Goal: Task Accomplishment & Management: Use online tool/utility

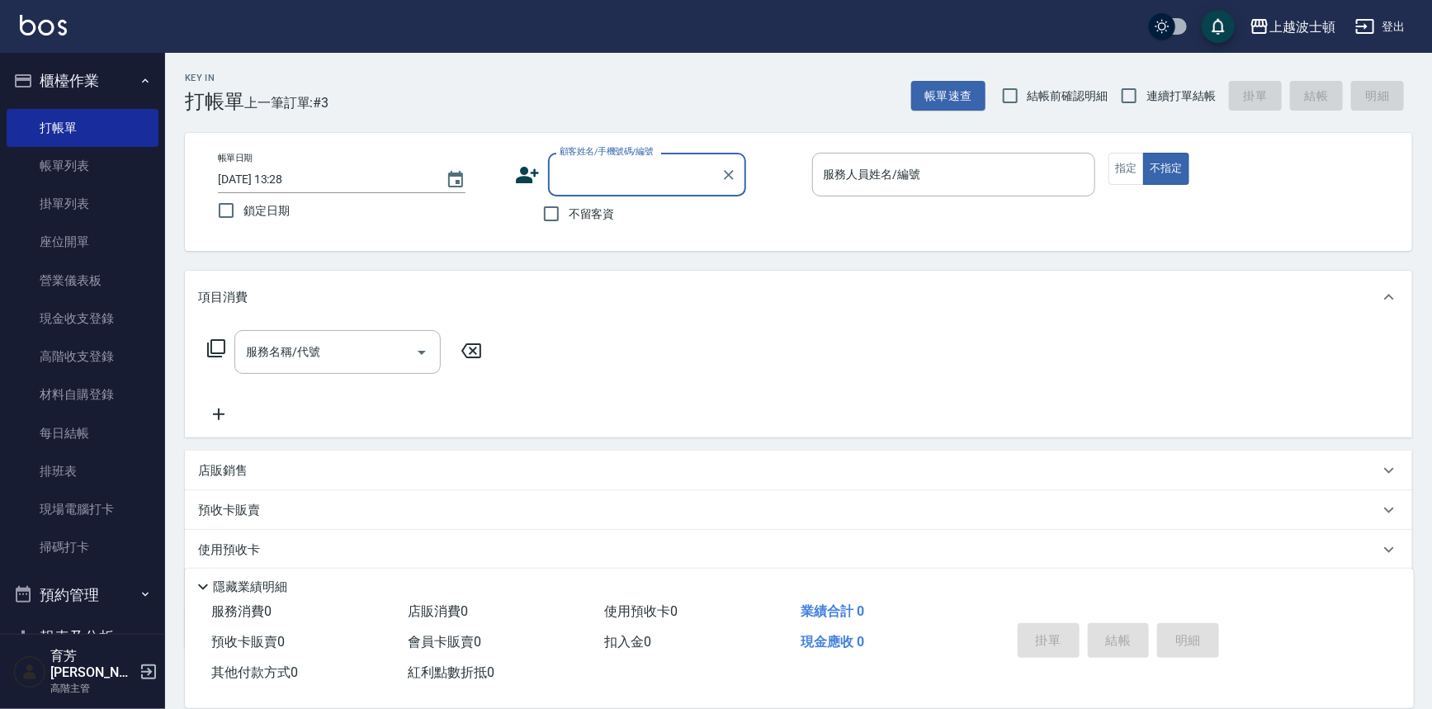
click at [586, 214] on span "不留客資" at bounding box center [592, 213] width 46 height 17
click at [569, 214] on input "不留客資" at bounding box center [551, 213] width 35 height 35
checkbox input "true"
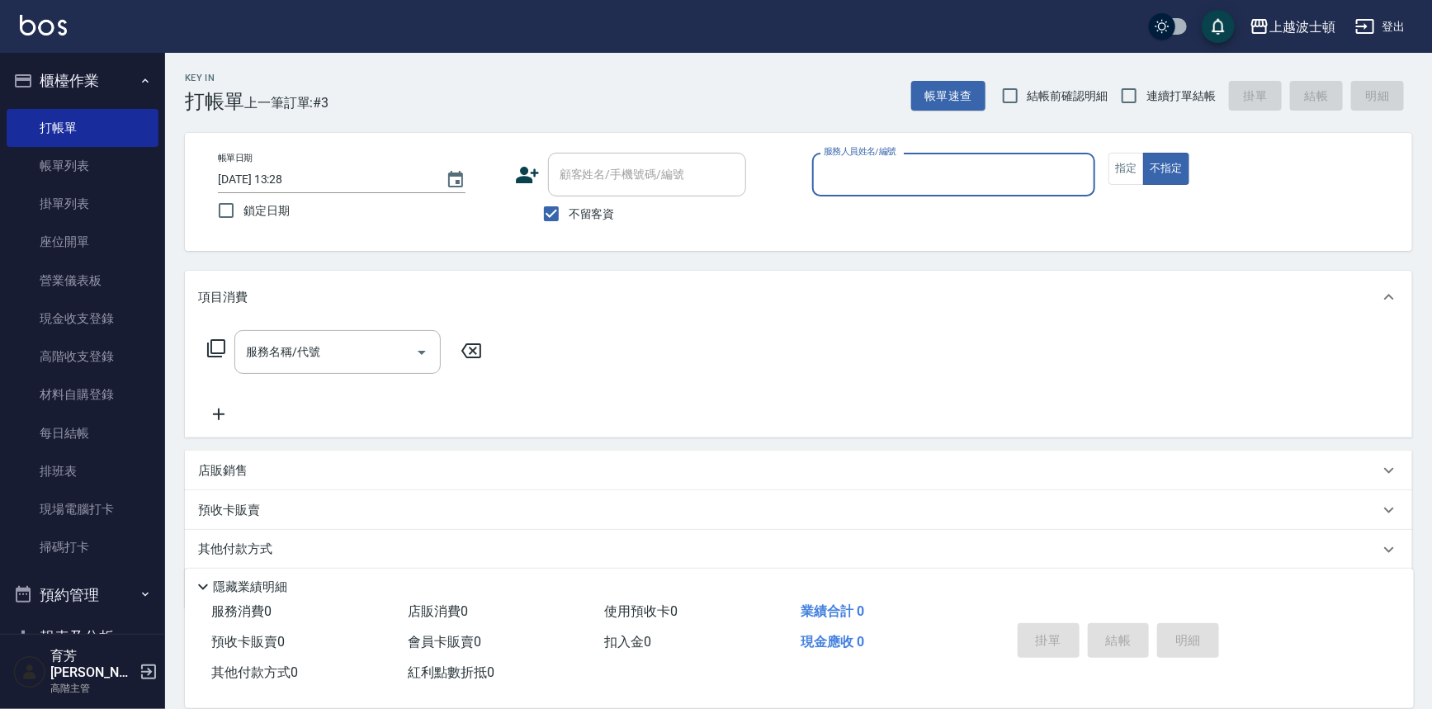
click at [877, 186] on input "服務人員姓名/編號" at bounding box center [953, 174] width 269 height 29
type input "思思-35"
type button "false"
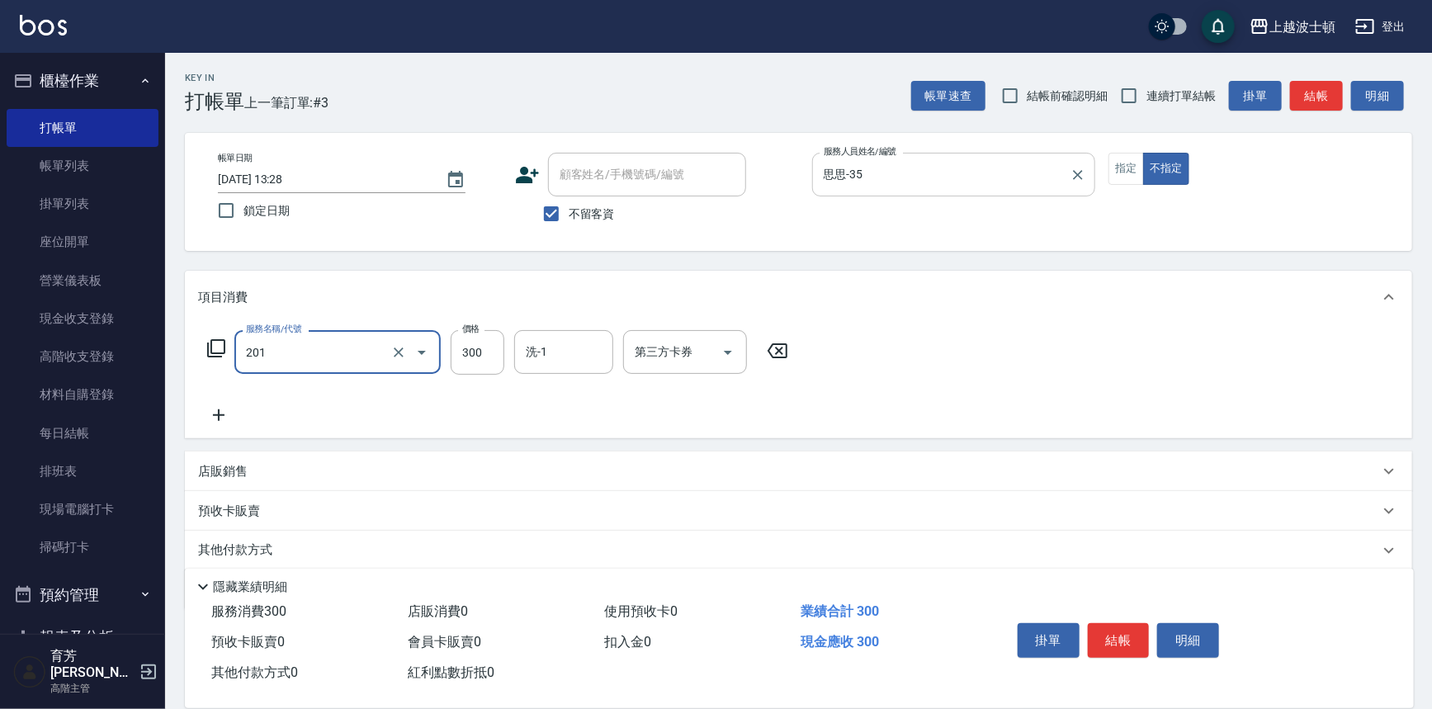
type input "洗髮(201)"
click at [592, 338] on input "洗-1" at bounding box center [563, 351] width 84 height 29
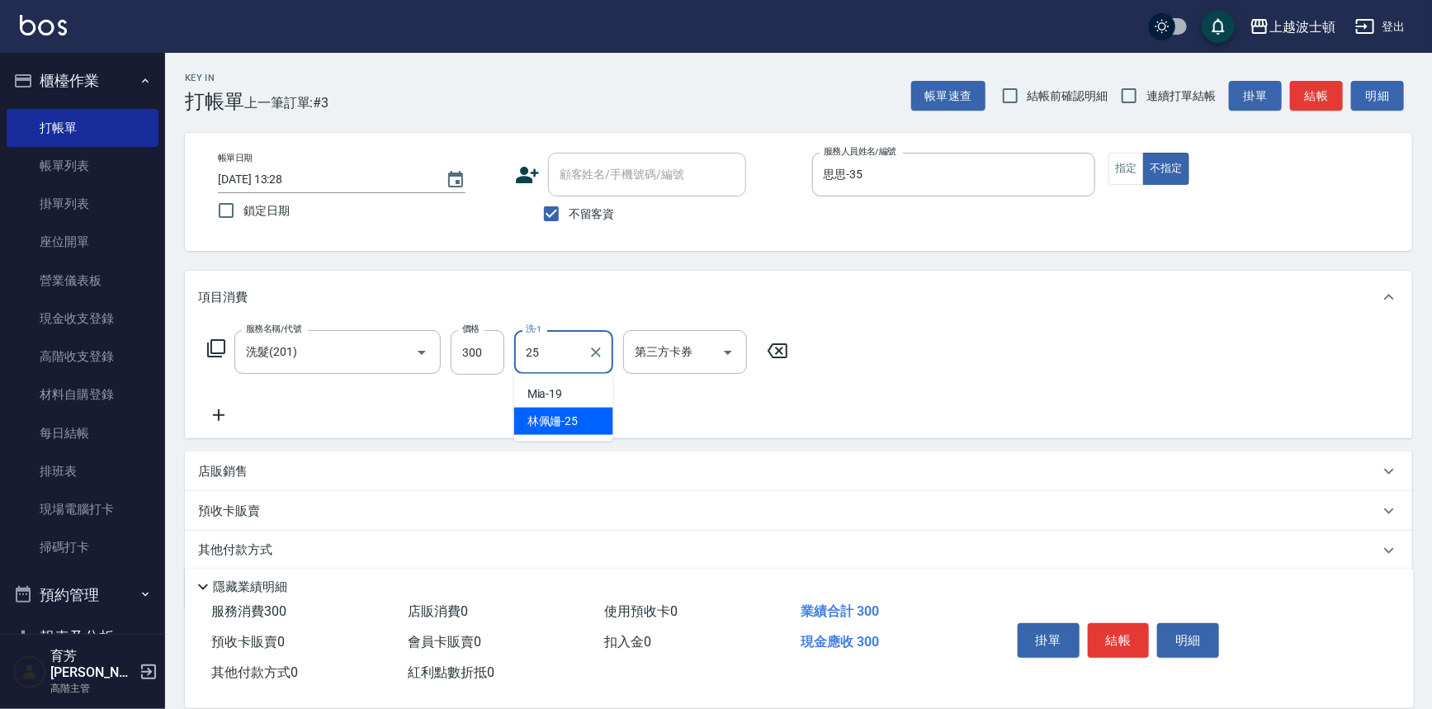
type input "林佩姍-25"
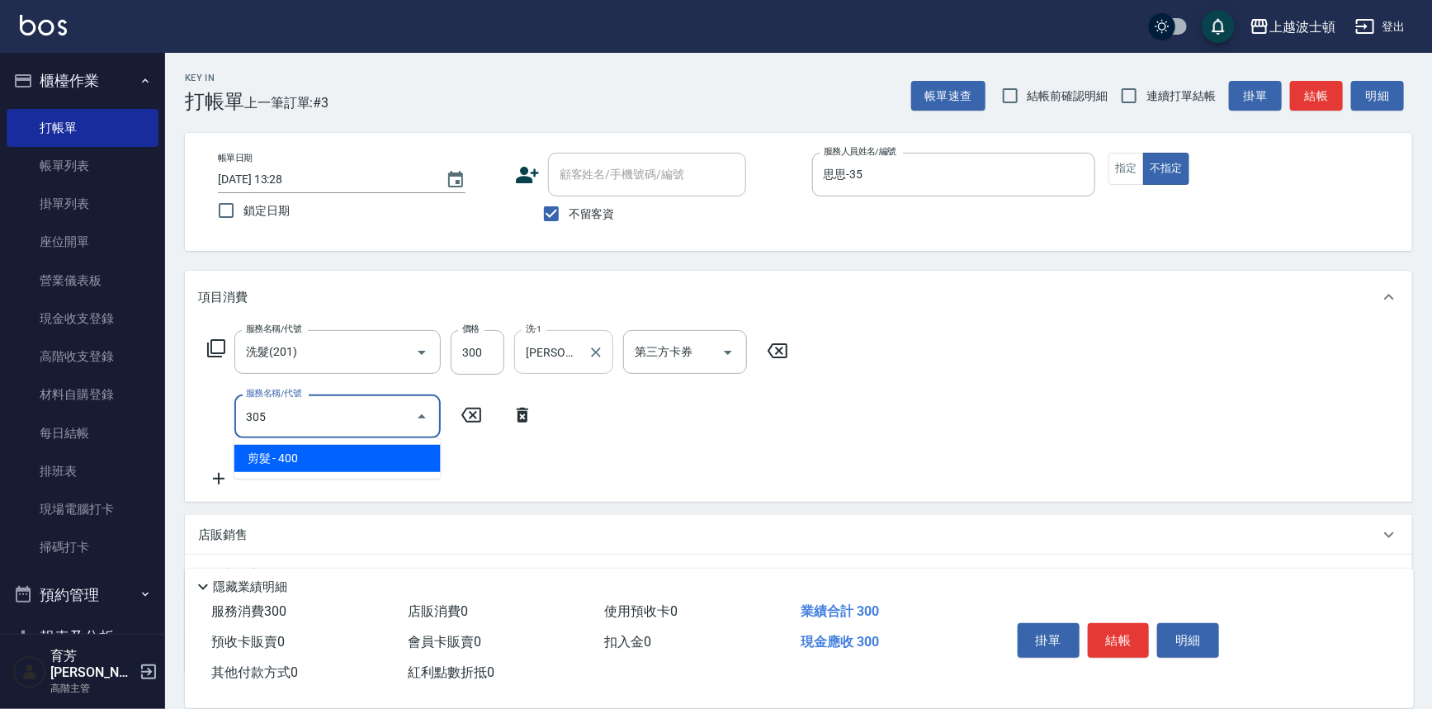
type input "剪髮(305)"
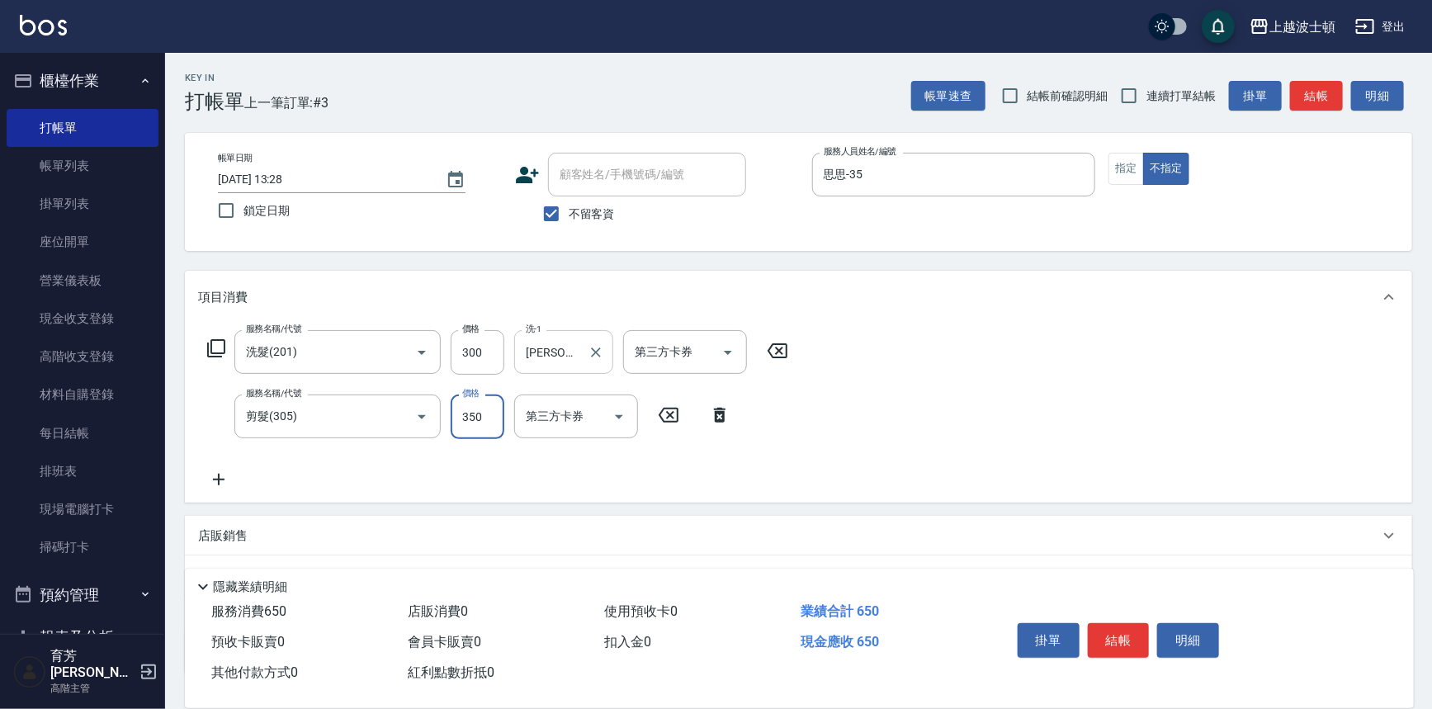
type input "350"
drag, startPoint x: 1109, startPoint y: 628, endPoint x: 1118, endPoint y: 631, distance: 9.7
click at [1112, 629] on button "結帳" at bounding box center [1119, 640] width 62 height 35
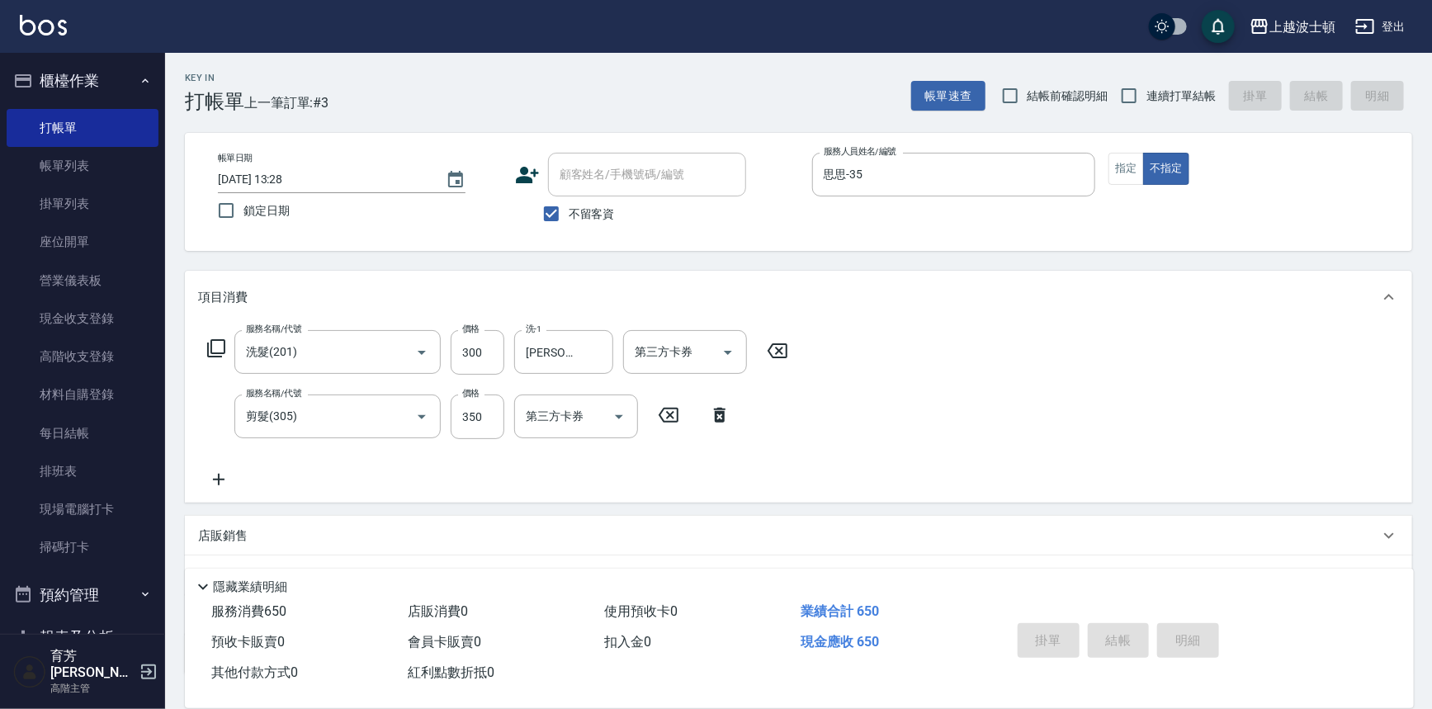
click at [60, 33] on img at bounding box center [43, 25] width 47 height 21
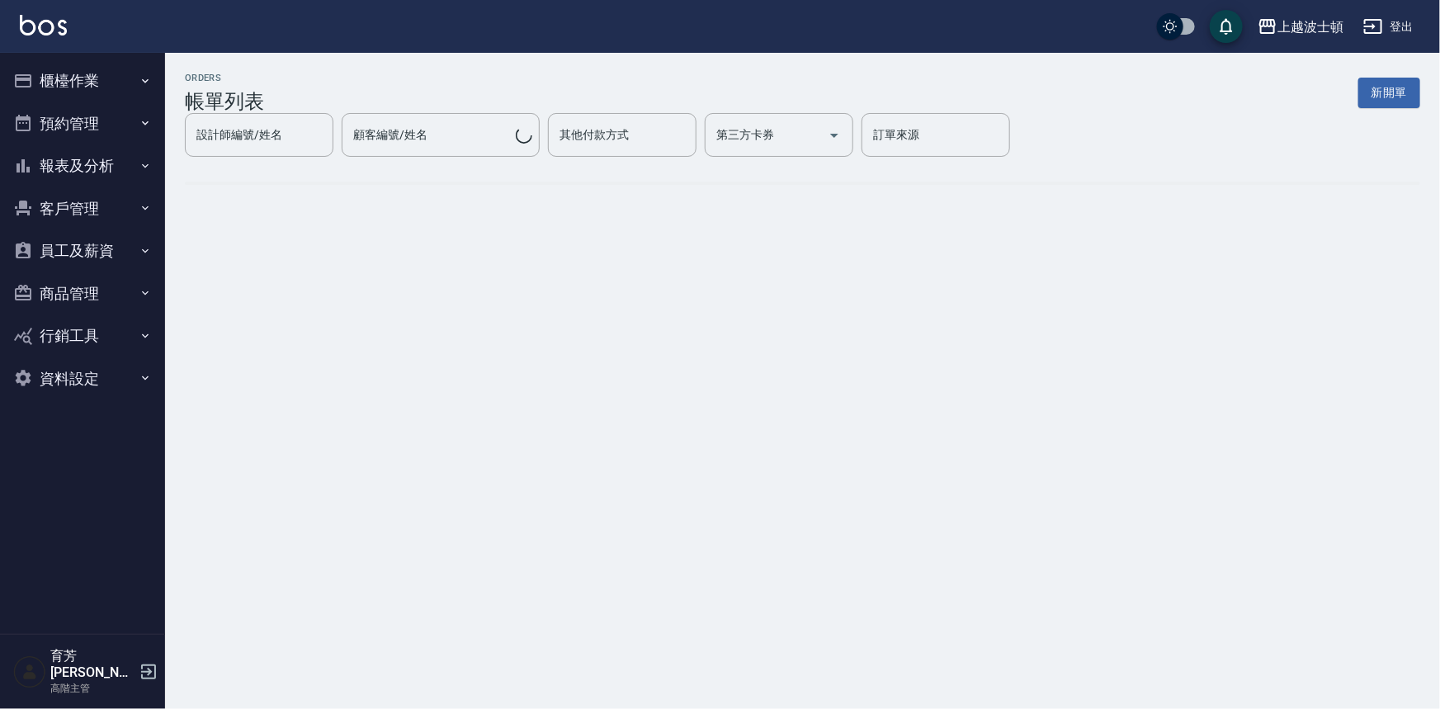
click at [594, 205] on div "ORDERS 帳單列表 新開單 設計師編號/姓名 設計師編號/姓名 顧客編號/姓名 顧客編號/姓名 其他付款方式 其他付款方式 第三方卡券 第三方卡券 訂單來…" at bounding box center [802, 141] width 1275 height 177
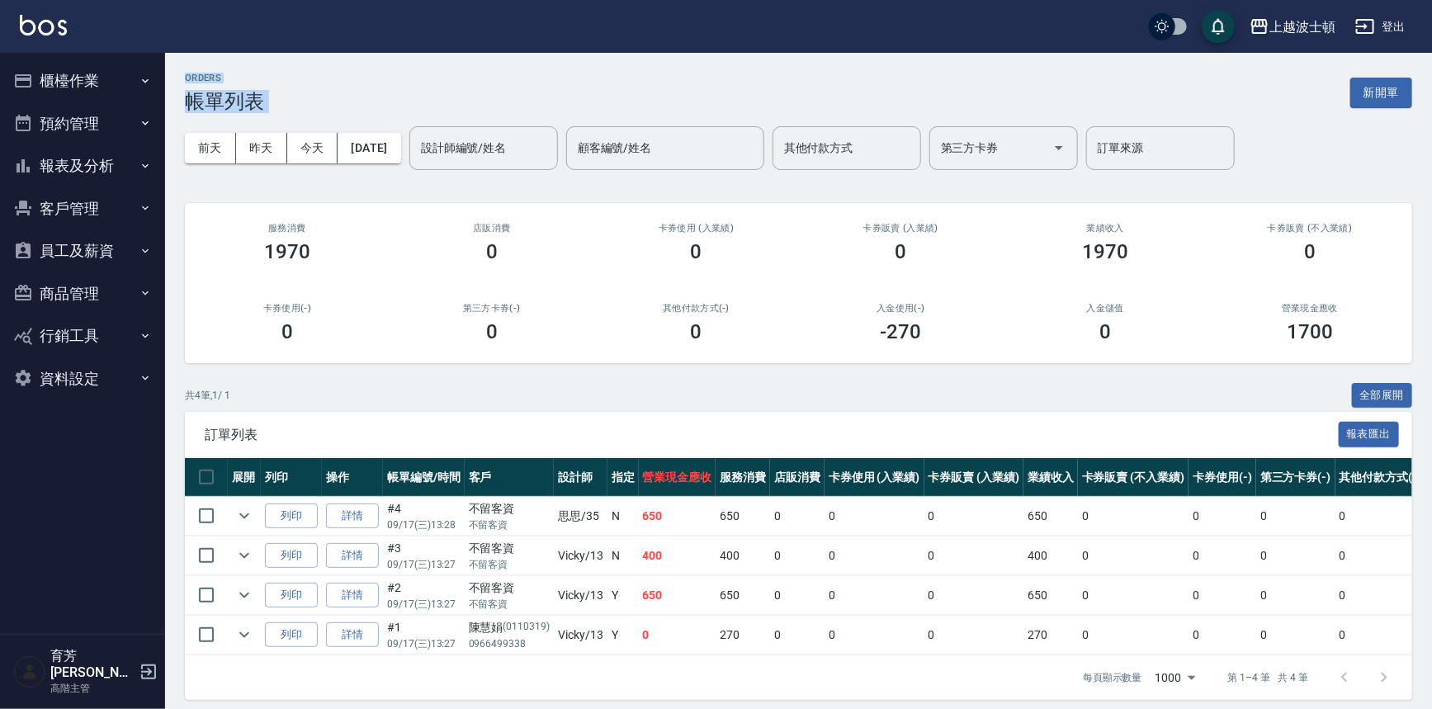
click at [50, 19] on img at bounding box center [43, 25] width 47 height 21
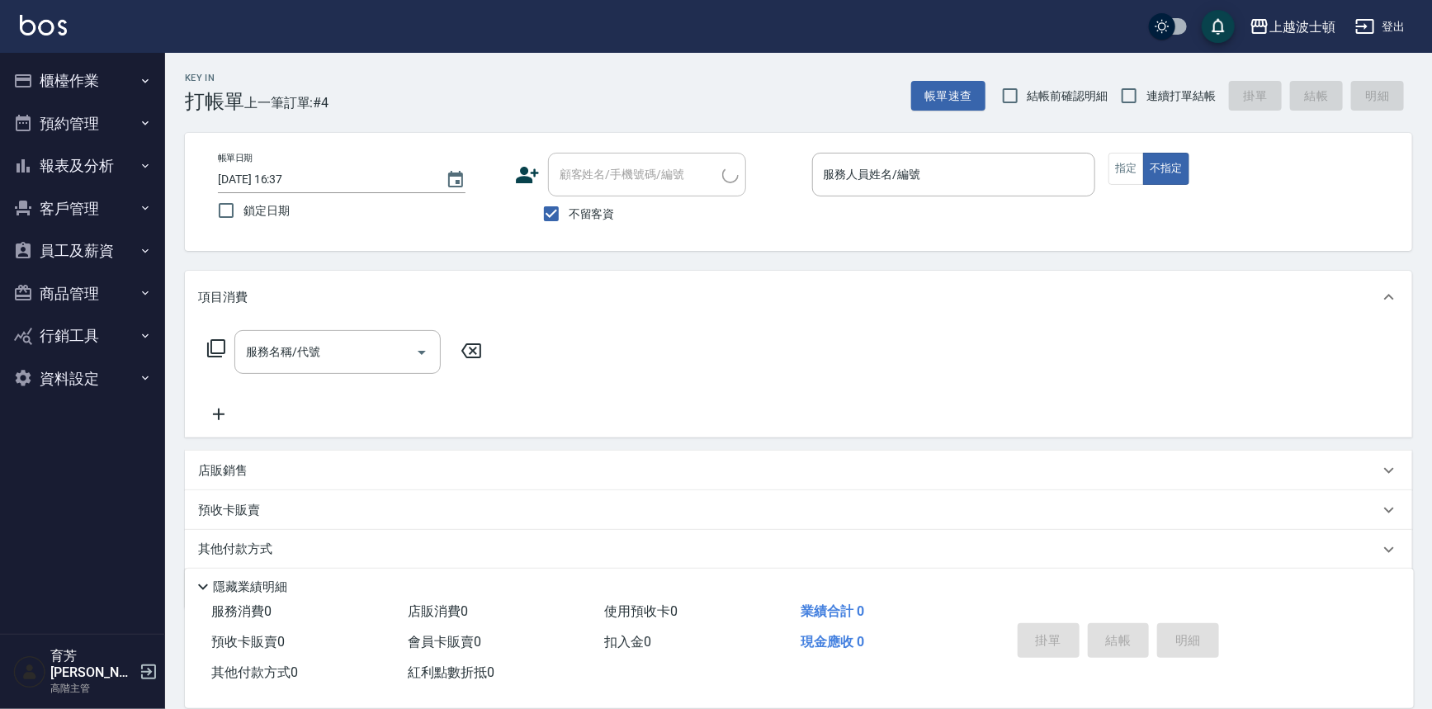
click at [569, 223] on label "不留客資" at bounding box center [574, 213] width 81 height 35
click at [569, 223] on input "不留客資" at bounding box center [551, 213] width 35 height 35
checkbox input "false"
click at [577, 190] on div "顧客姓名/手機號碼/編號" at bounding box center [647, 175] width 198 height 44
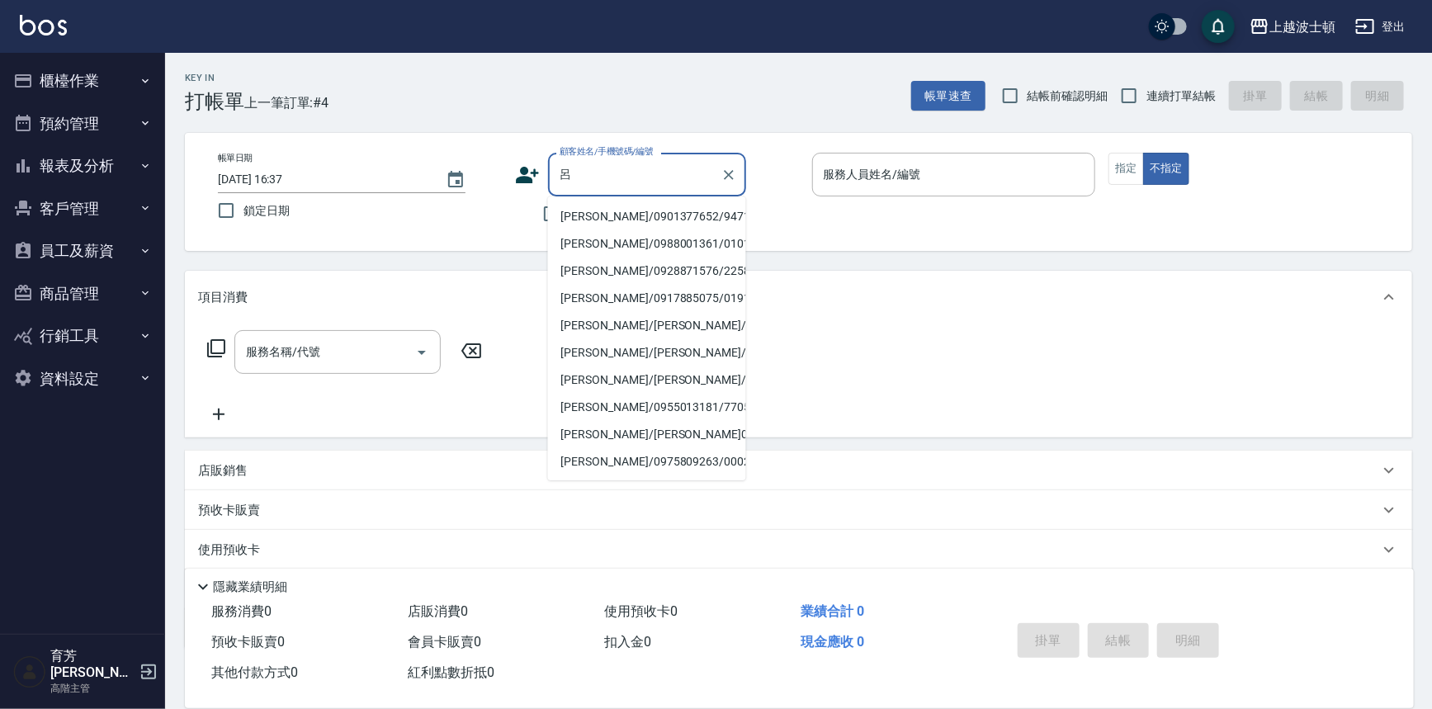
click at [614, 217] on li "呂映杉/0901377652/94717" at bounding box center [647, 216] width 198 height 27
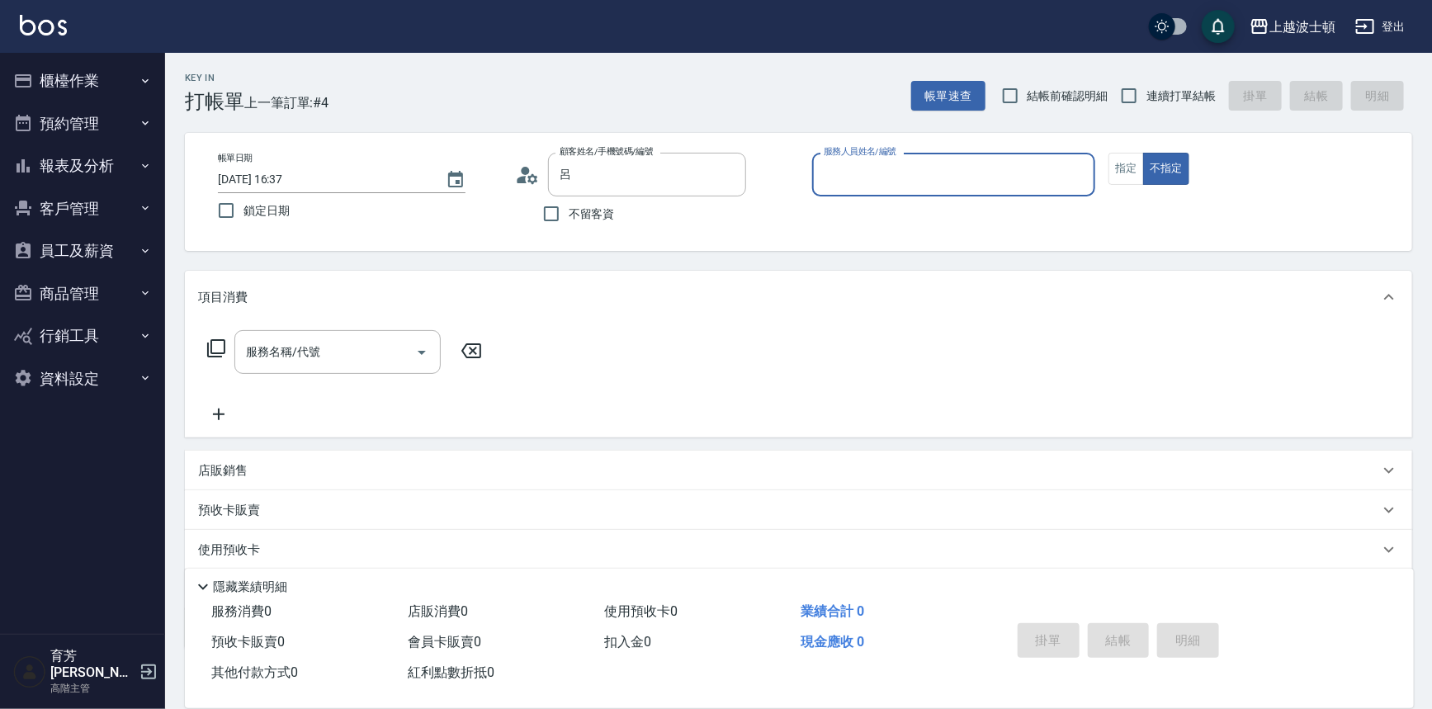
type input "呂映杉/0901377652/94717"
click at [885, 184] on input "服務人員姓名/編號" at bounding box center [953, 174] width 269 height 29
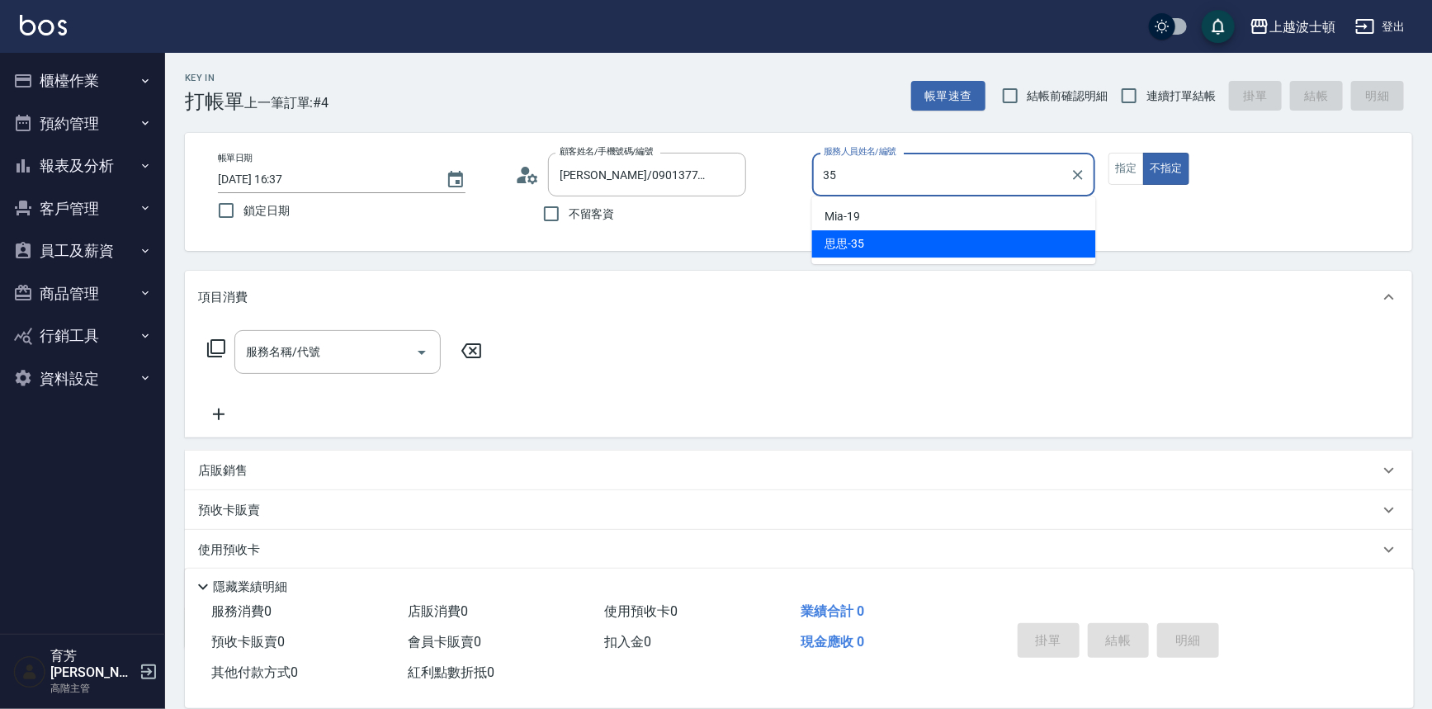
type input "思思-35"
type button "false"
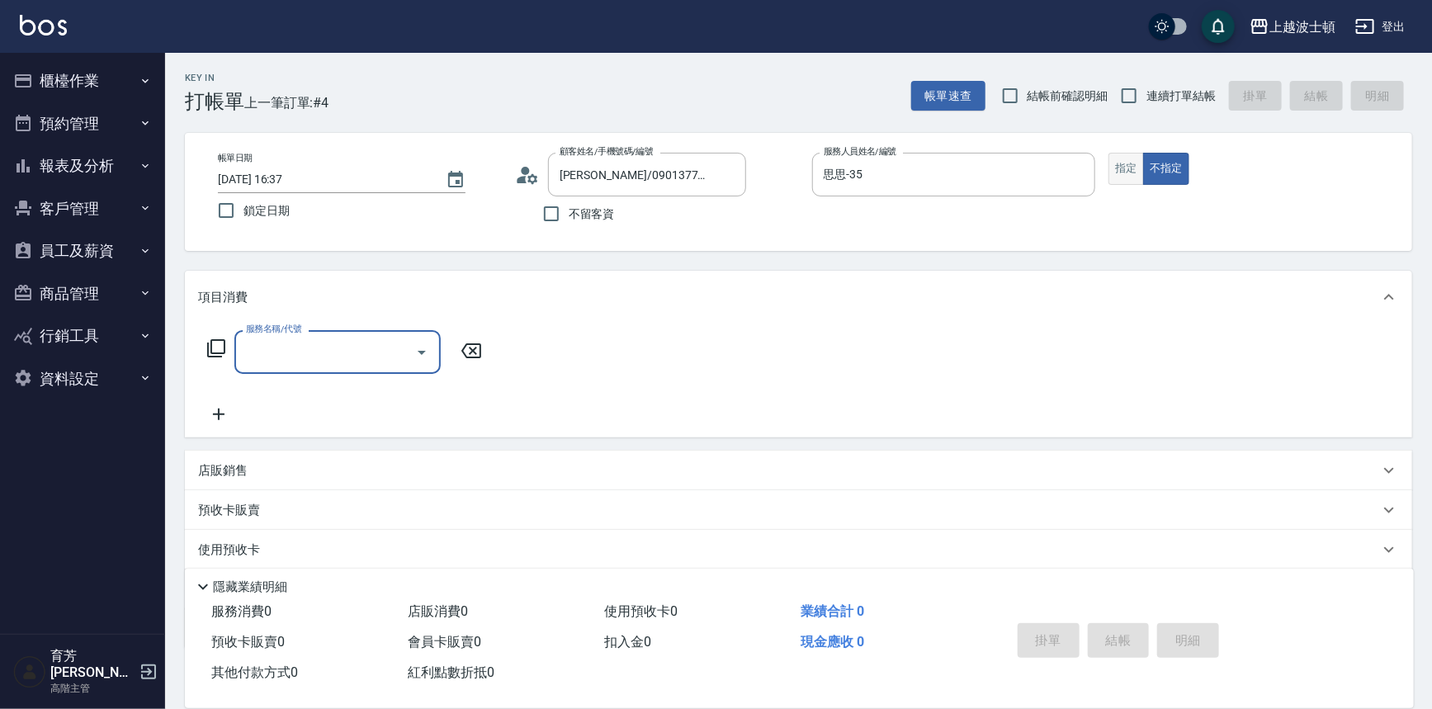
click at [1121, 165] on button "指定" at bounding box center [1125, 169] width 35 height 32
click at [242, 464] on p "店販銷售" at bounding box center [223, 470] width 50 height 17
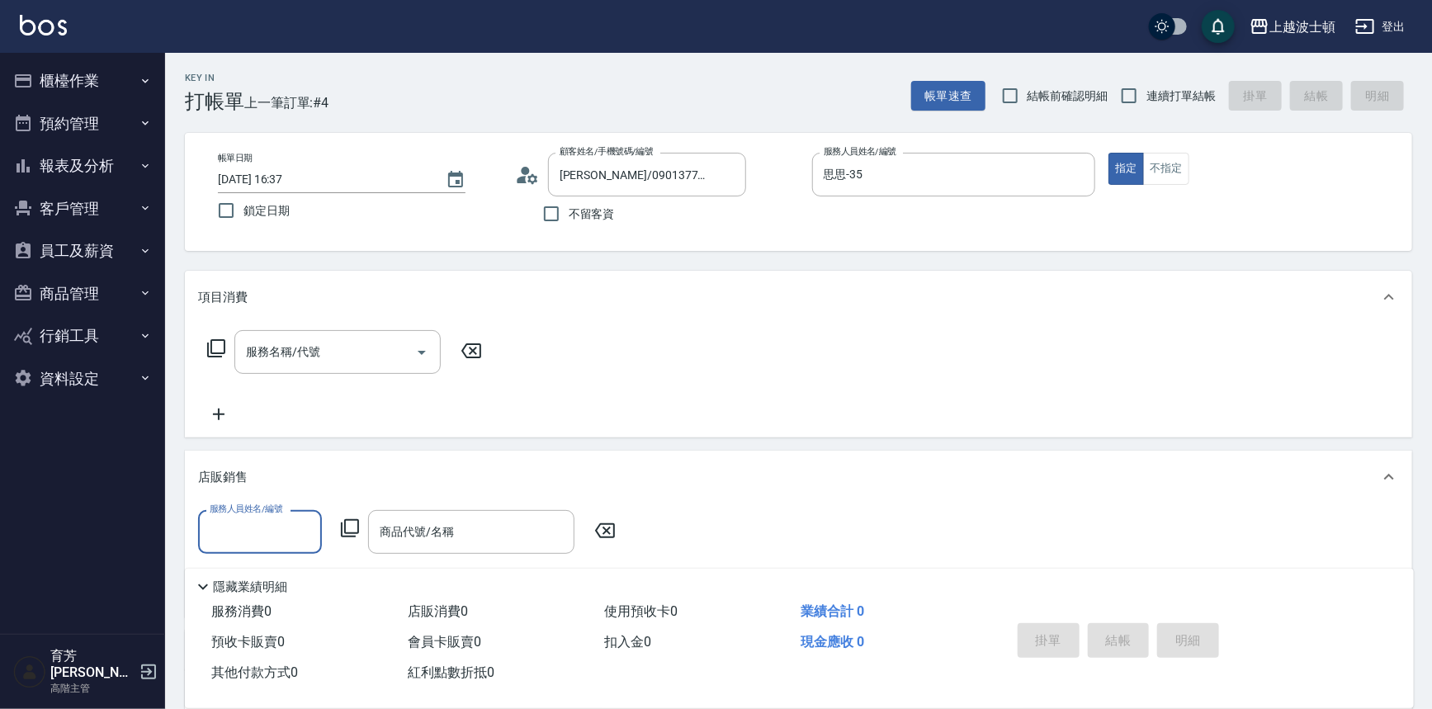
click at [276, 523] on input "服務人員姓名/編號" at bounding box center [259, 531] width 109 height 29
type input "思思-35"
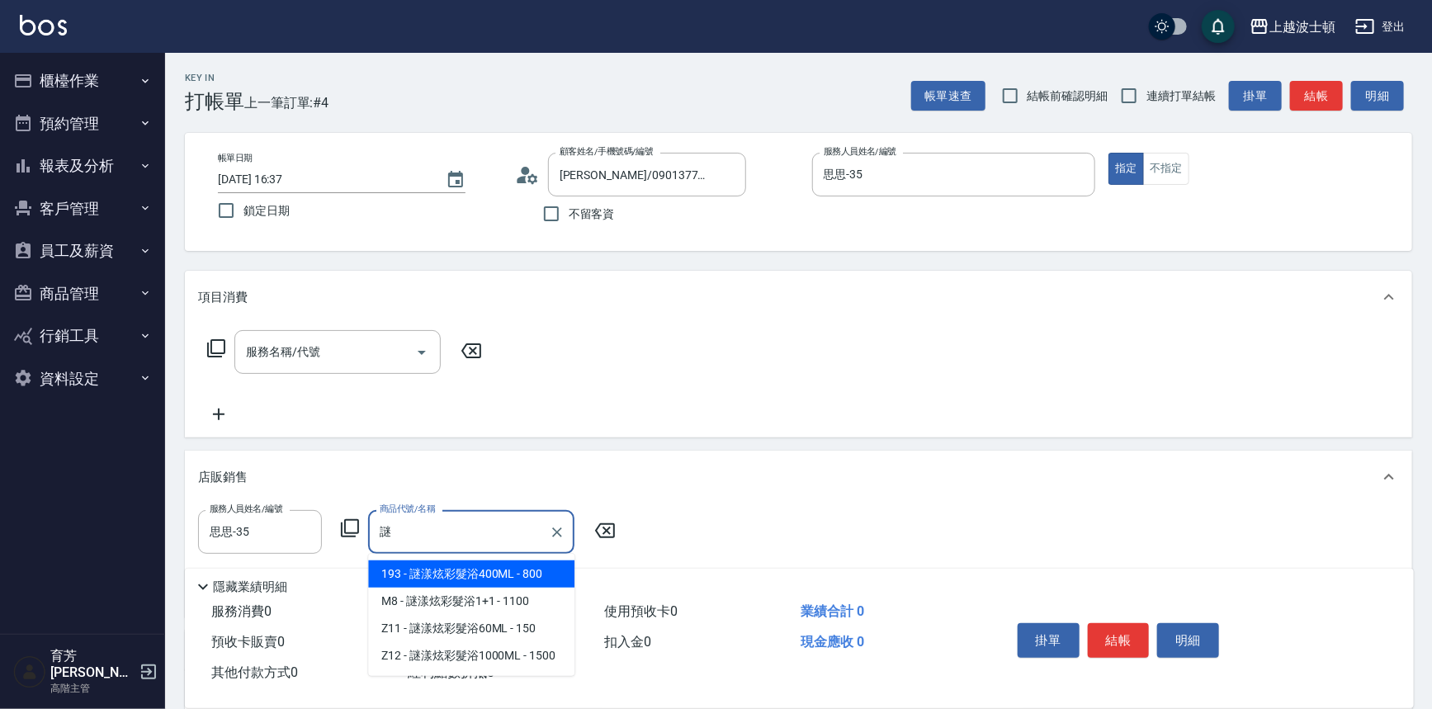
click at [528, 571] on span "193 - 謎漾炫彩髮浴400ML - 800" at bounding box center [471, 573] width 206 height 27
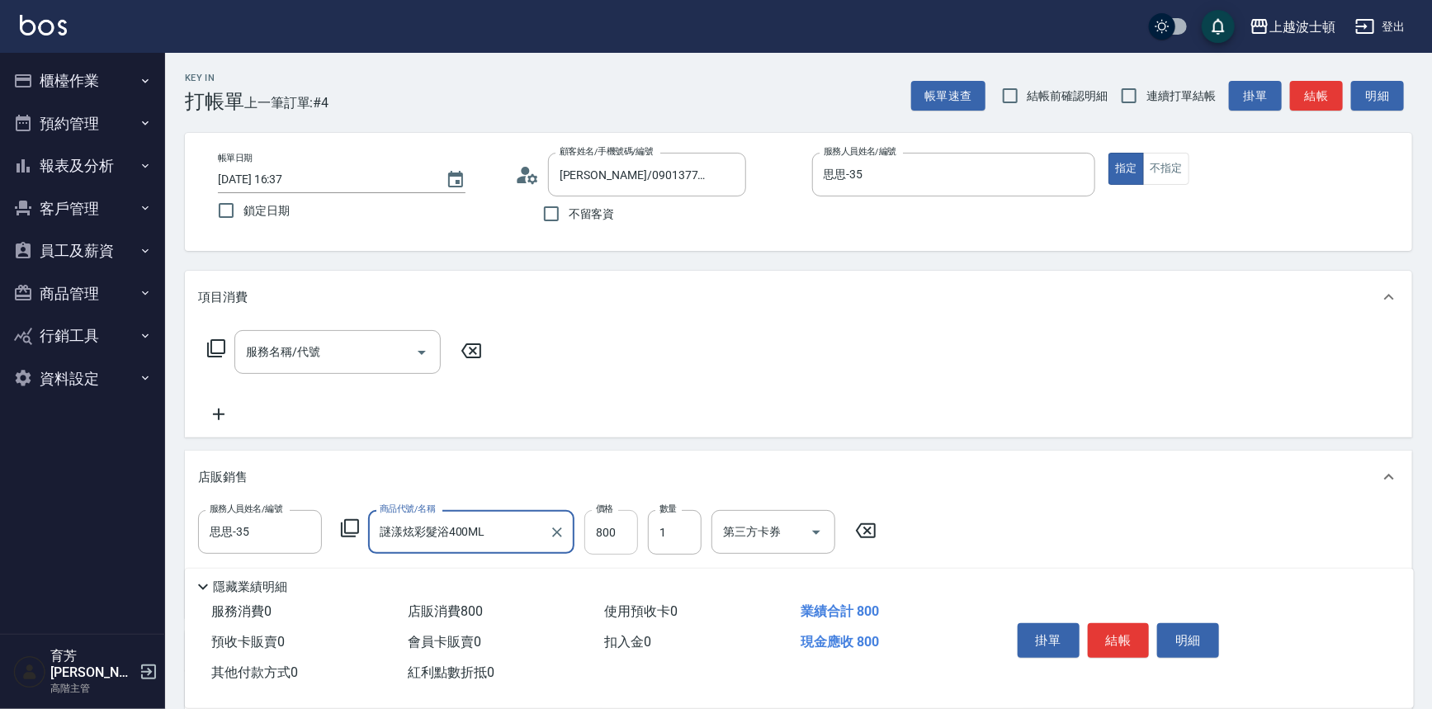
type input "謎漾炫彩髮浴400ML"
click at [614, 529] on input "800" at bounding box center [611, 532] width 54 height 45
type input "640"
click at [202, 343] on div "服務名稱/代號 服務名稱/代號" at bounding box center [345, 352] width 294 height 44
click at [217, 347] on icon at bounding box center [216, 348] width 20 height 20
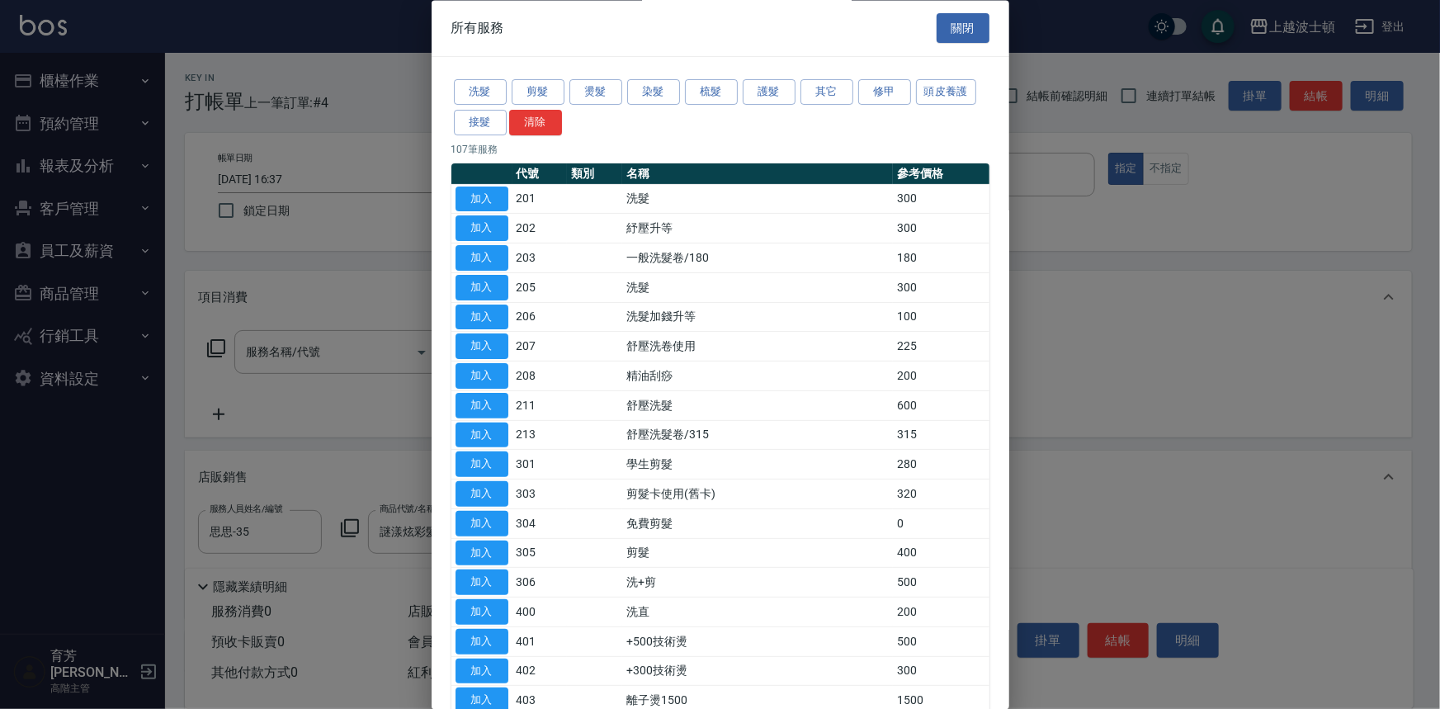
click at [686, 106] on div "洗髮 剪髮 燙髮 染髮 梳髮 護髮 其它 修甲 頭皮養護 接髮 清除" at bounding box center [720, 108] width 538 height 61
click at [660, 94] on button "染髮" at bounding box center [653, 93] width 53 height 26
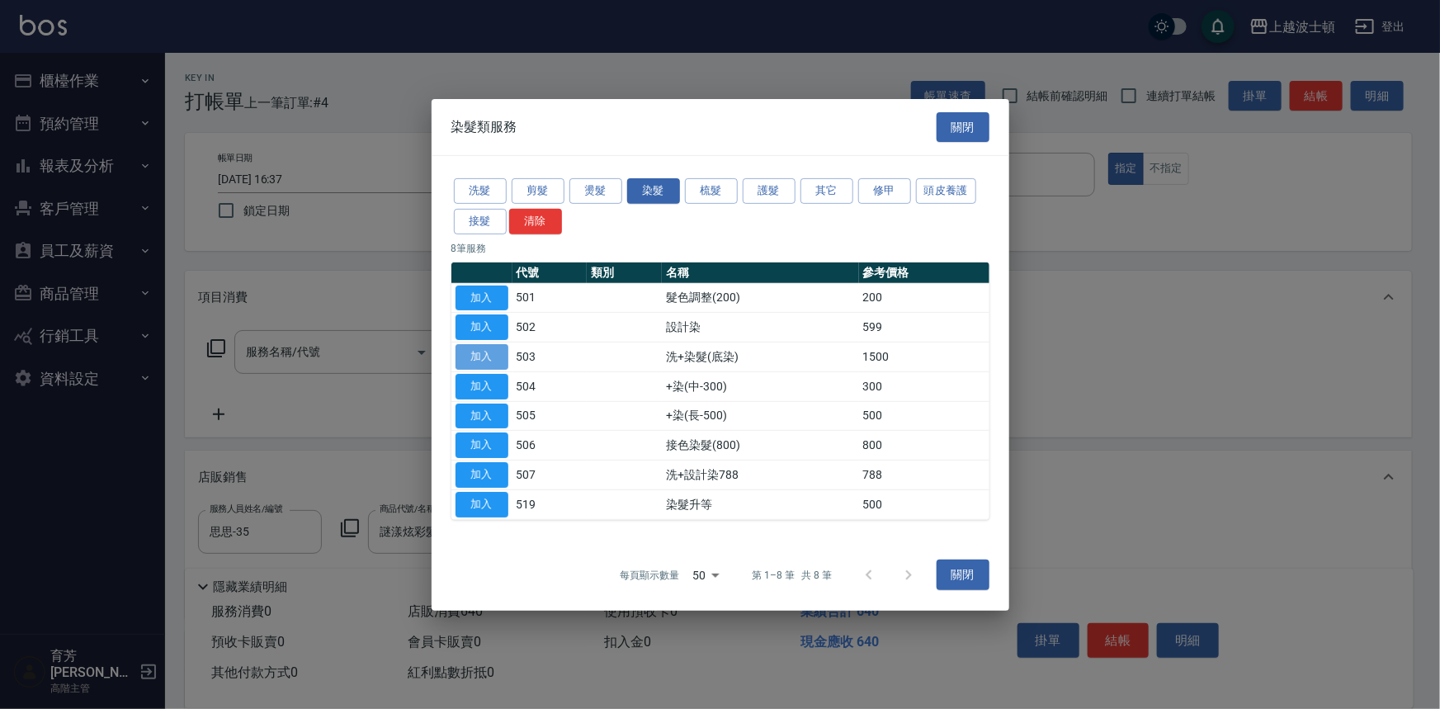
click at [491, 354] on button "加入" at bounding box center [481, 357] width 53 height 26
type input "洗+染髮(底染)(503)"
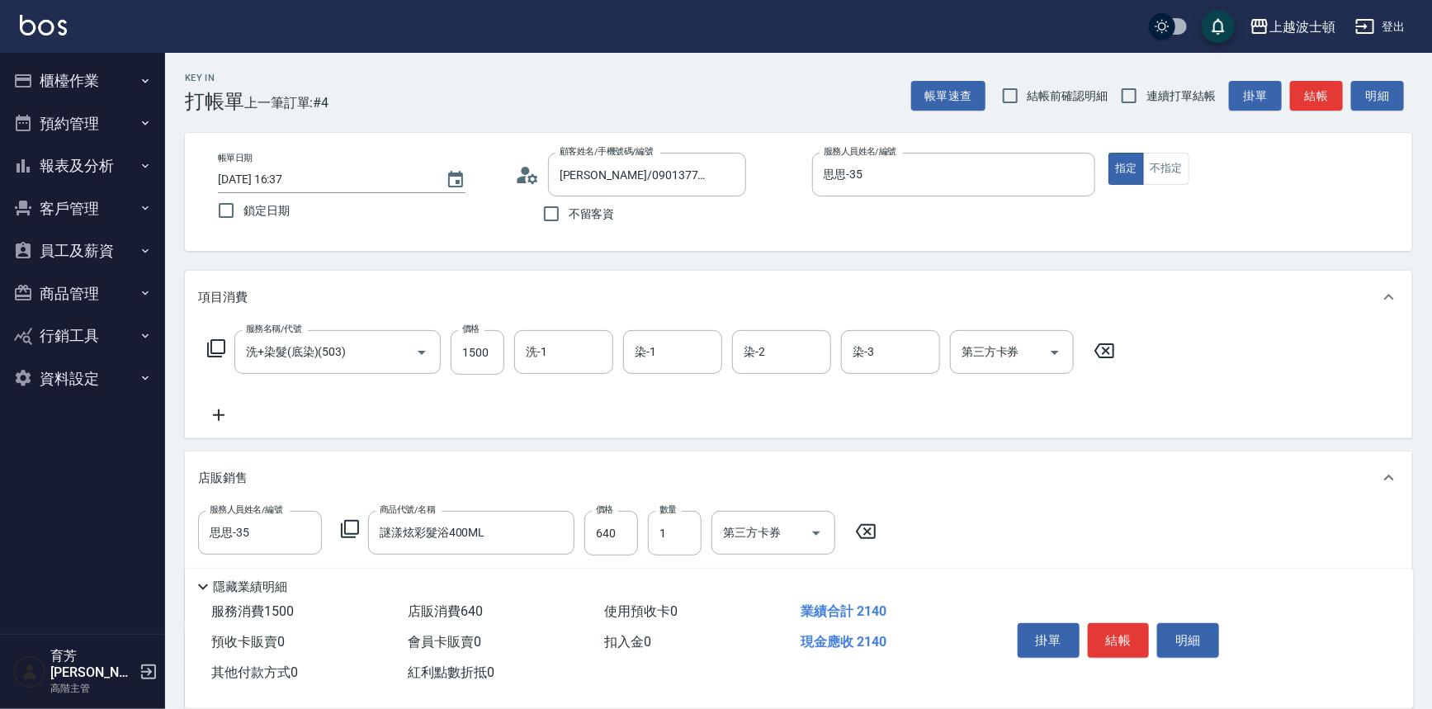
click at [210, 334] on div "服務名稱/代號 洗+染髮(底染)(503) 服務名稱/代號 價格 1500 價格 洗-1 洗-1 染-1 染-1 染-2 染-2 染-3 染-3 第三方卡券 …" at bounding box center [661, 352] width 927 height 45
click at [214, 347] on icon at bounding box center [216, 348] width 20 height 20
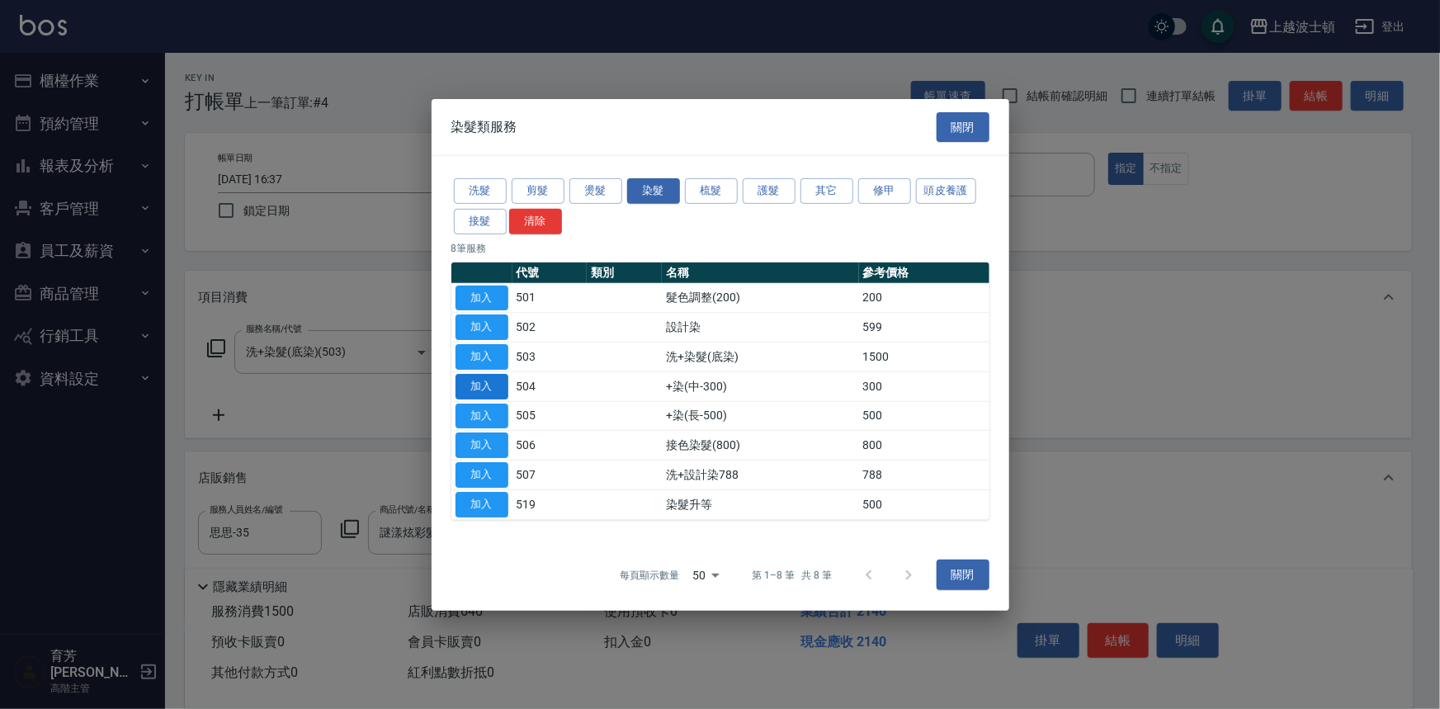
click at [496, 389] on button "加入" at bounding box center [481, 387] width 53 height 26
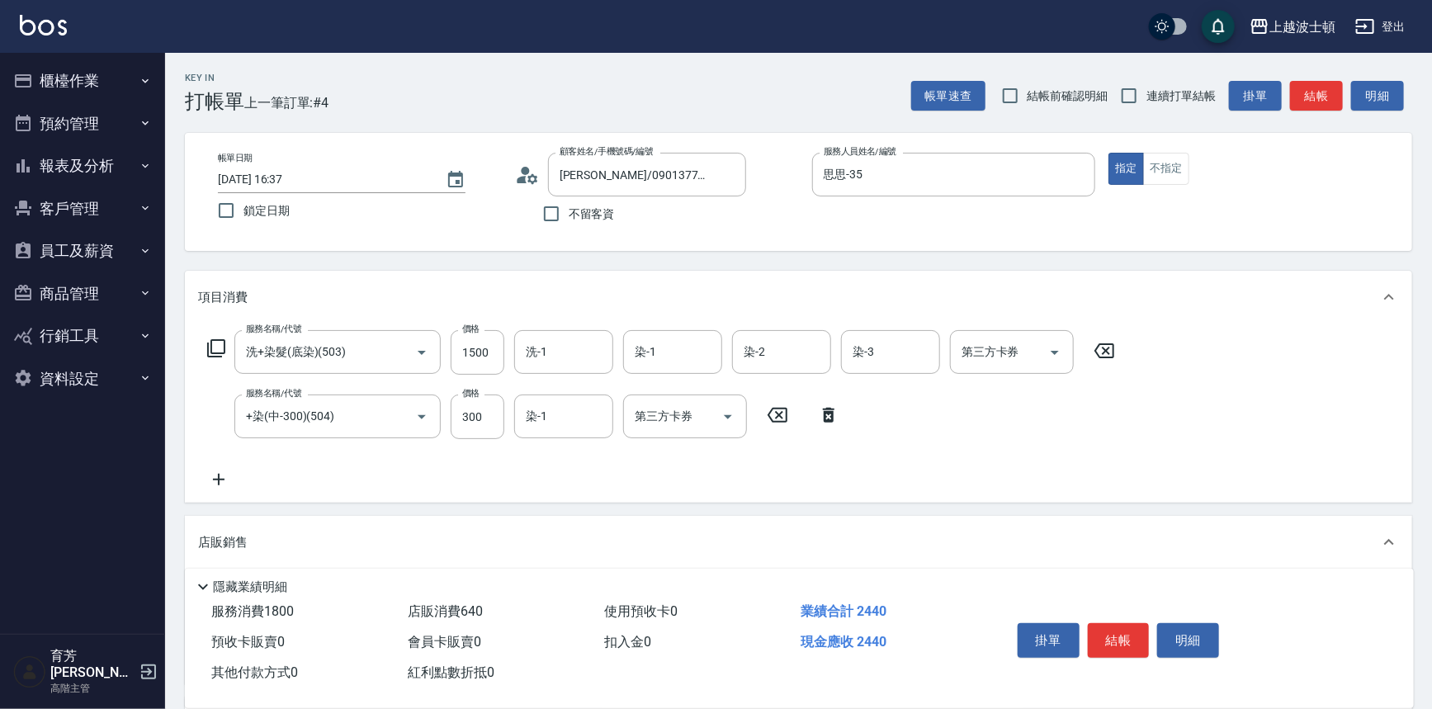
click at [219, 352] on icon at bounding box center [216, 348] width 18 height 18
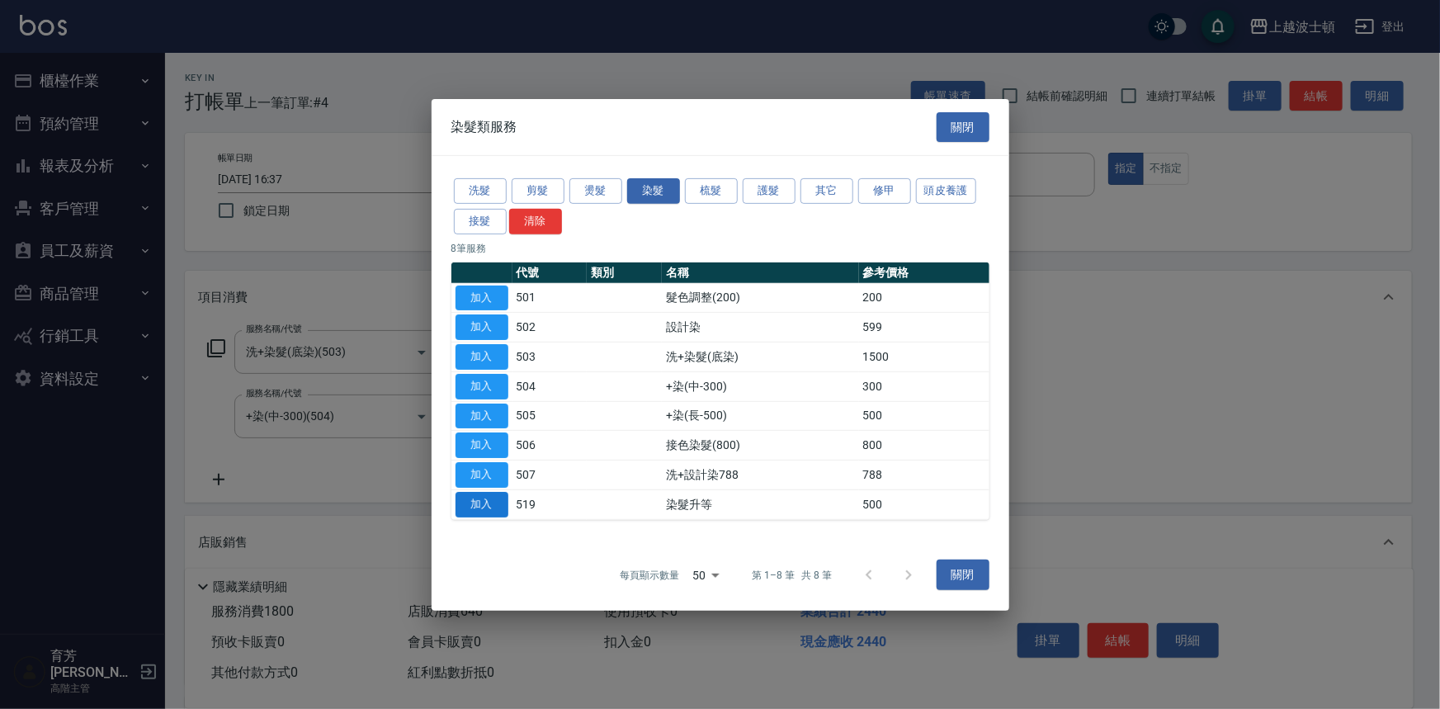
click at [483, 500] on button "加入" at bounding box center [481, 505] width 53 height 26
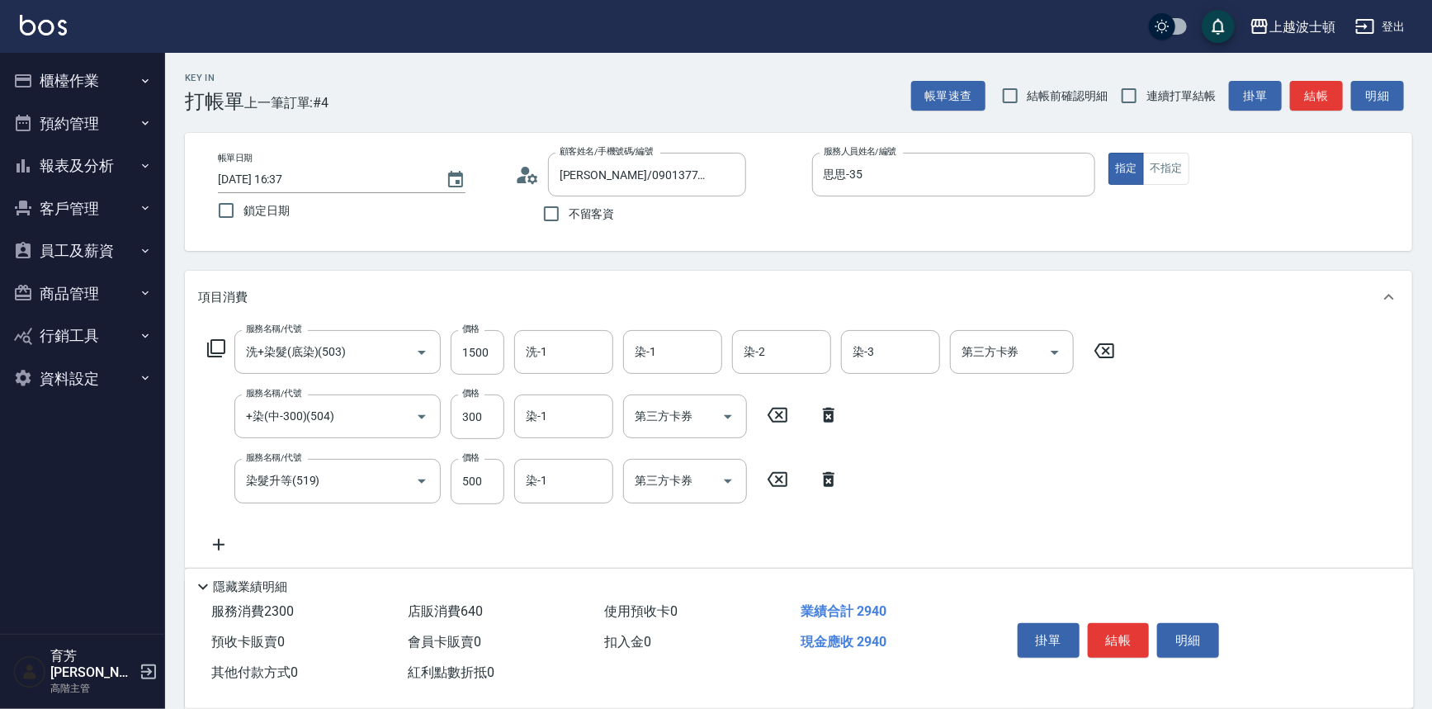
click at [220, 340] on icon at bounding box center [216, 348] width 20 height 20
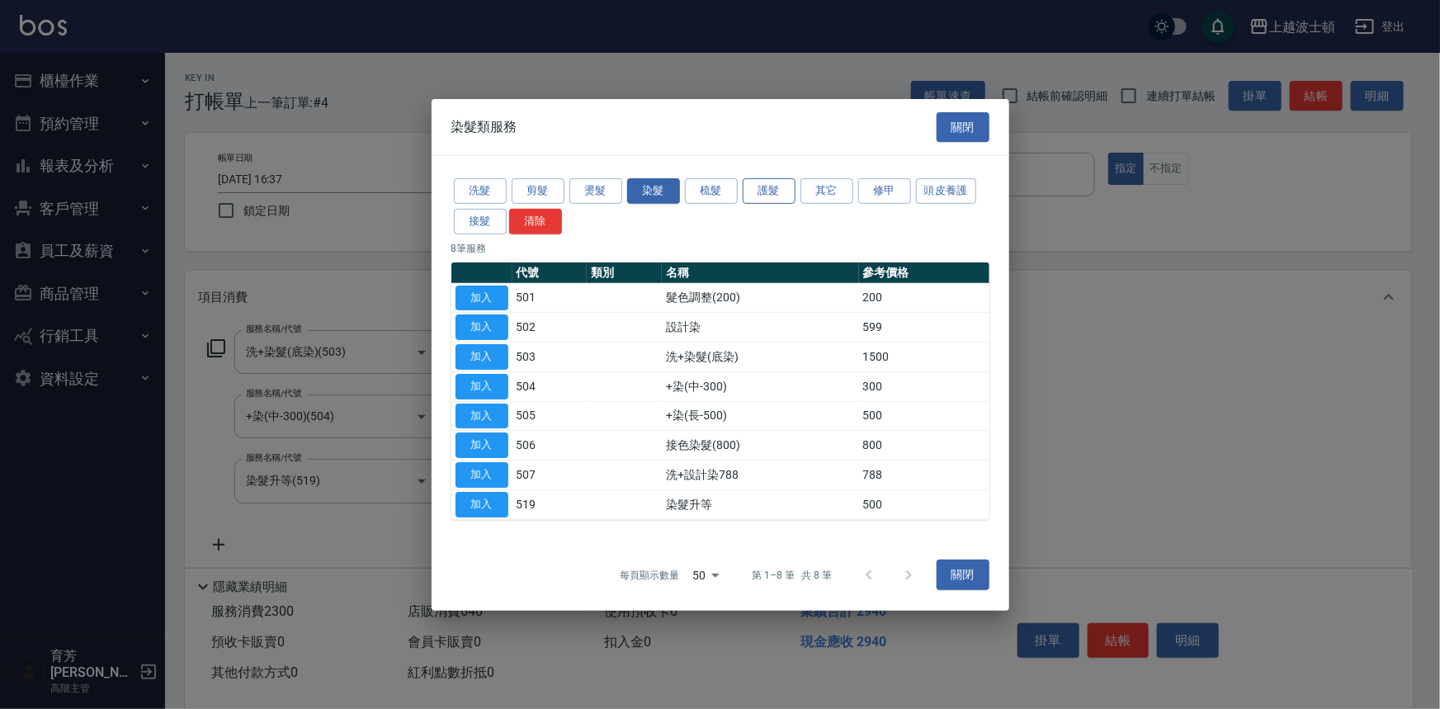
click at [747, 189] on button "護髮" at bounding box center [769, 191] width 53 height 26
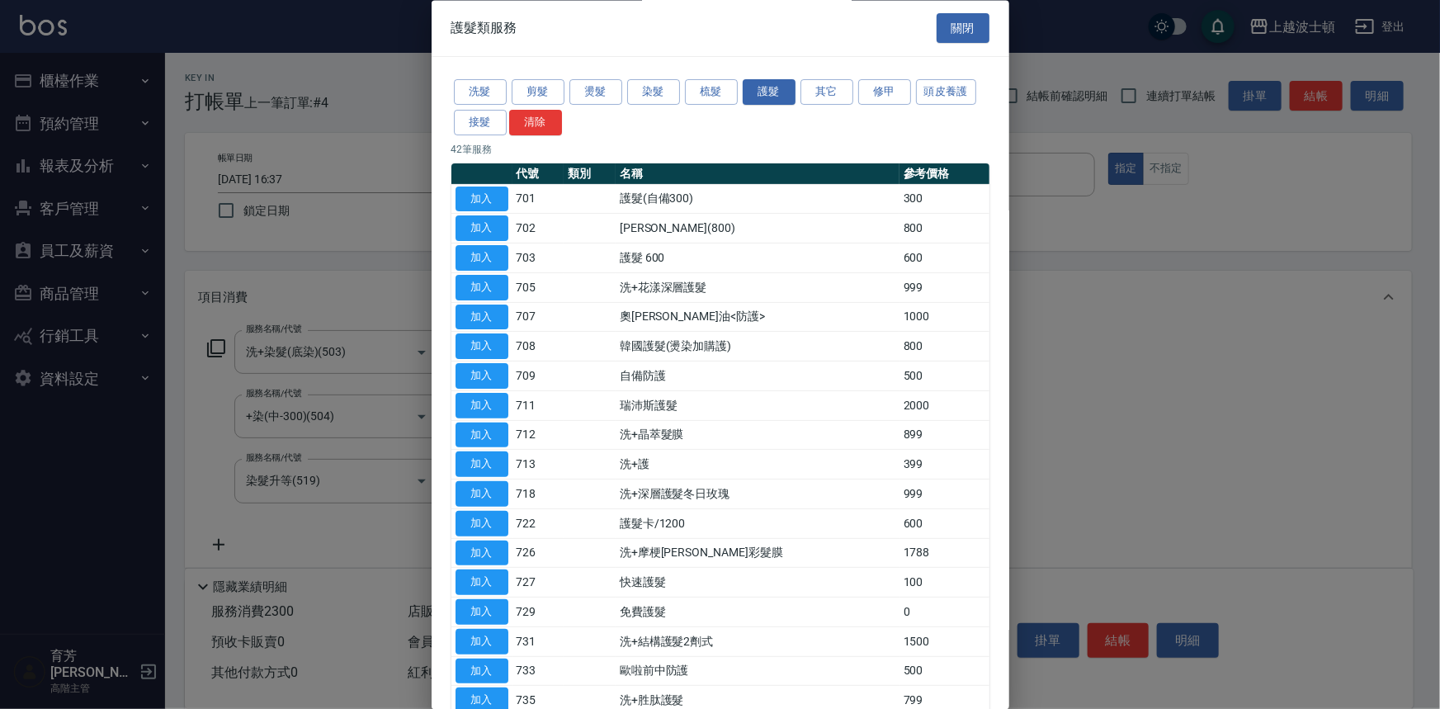
click at [750, 189] on td "護髮(自備300)" at bounding box center [758, 200] width 284 height 30
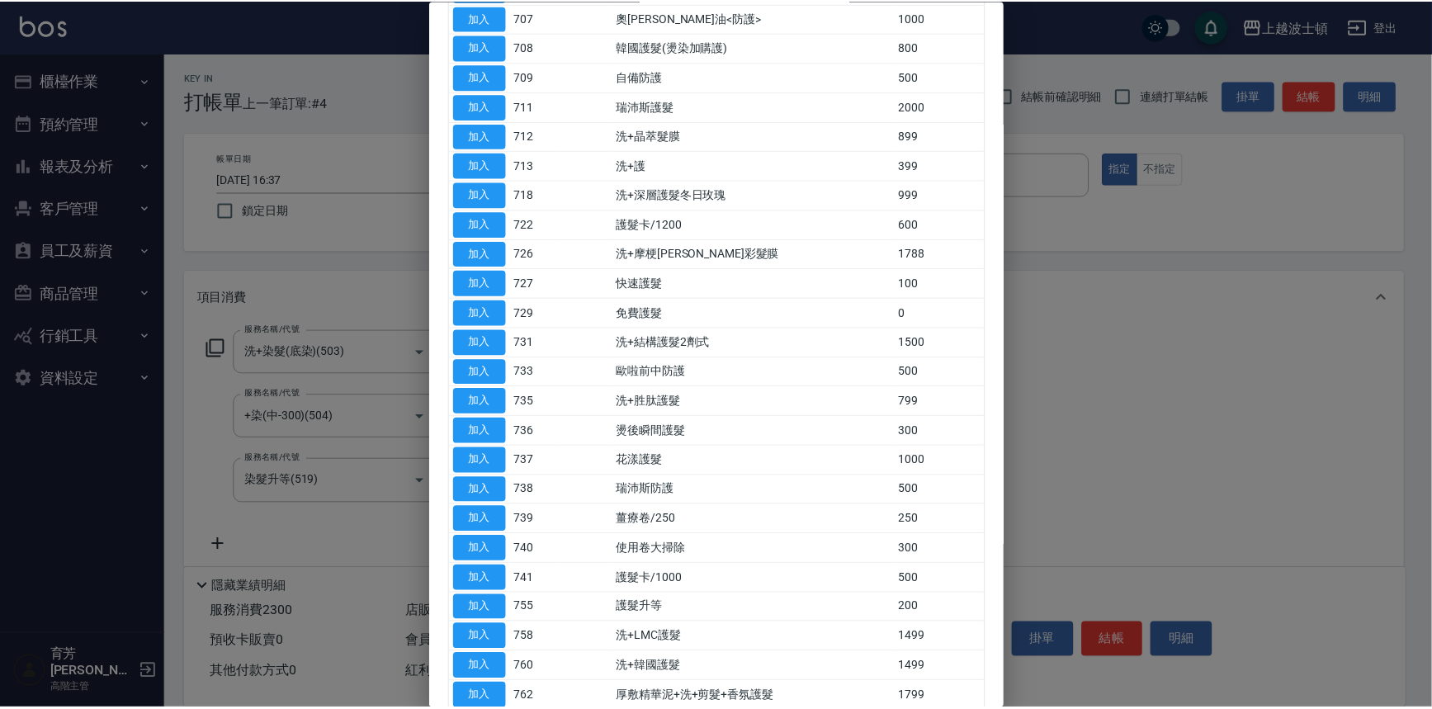
scroll to position [224, 0]
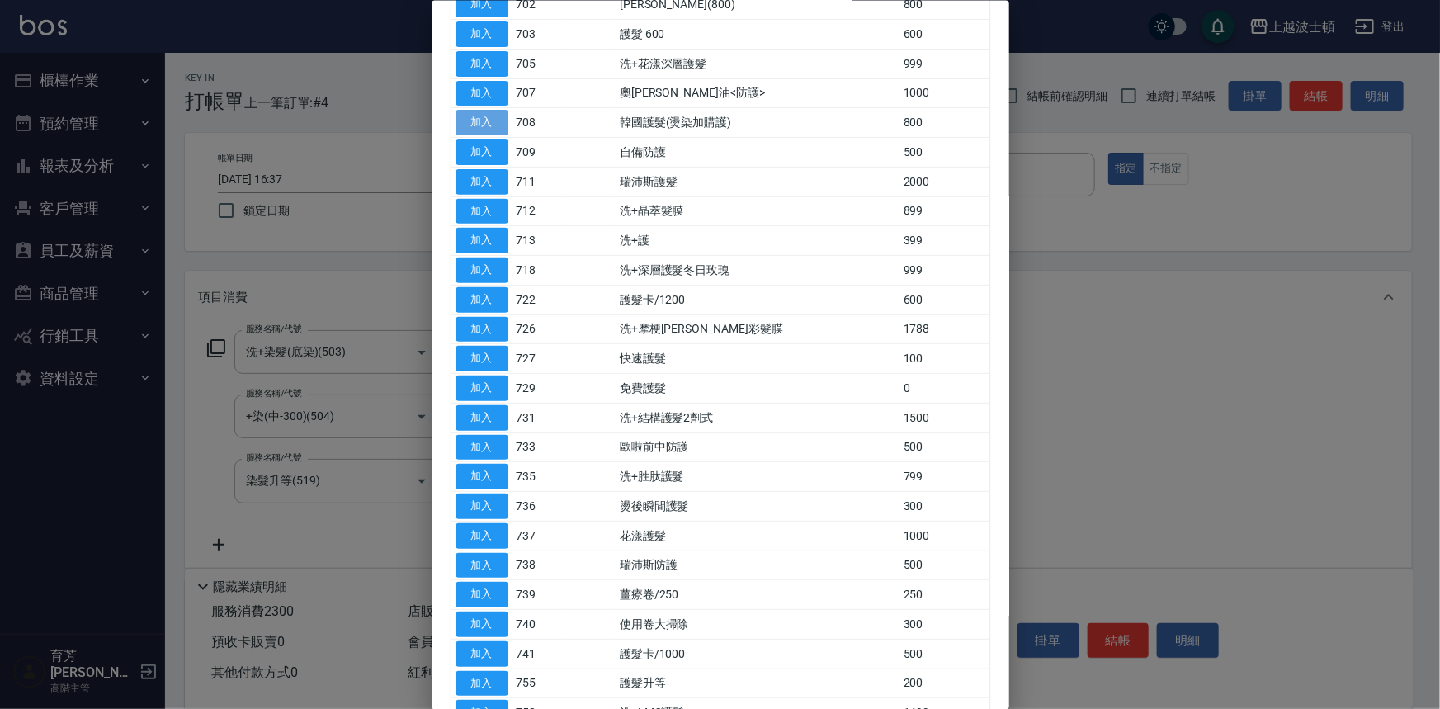
click at [479, 112] on button "加入" at bounding box center [481, 123] width 53 height 26
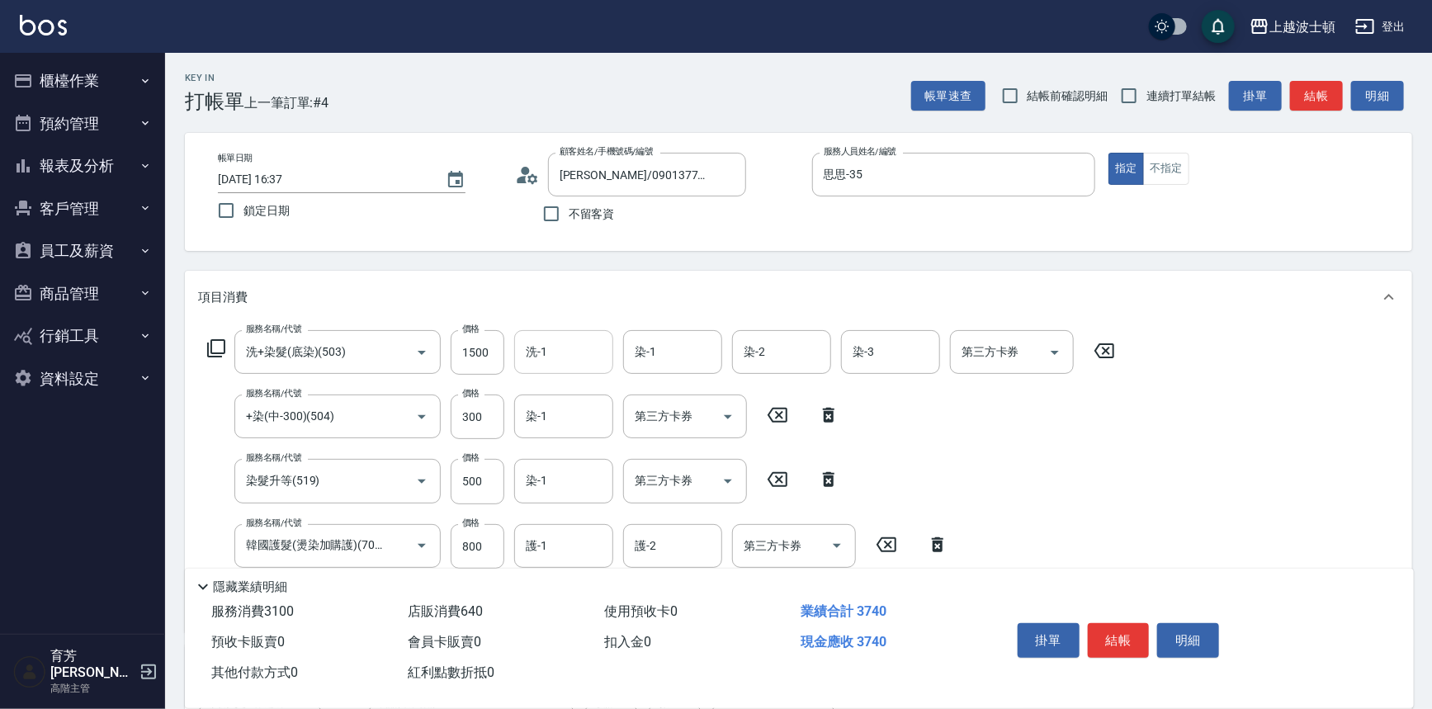
click at [559, 343] on input "洗-1" at bounding box center [563, 351] width 84 height 29
type input "思思-35"
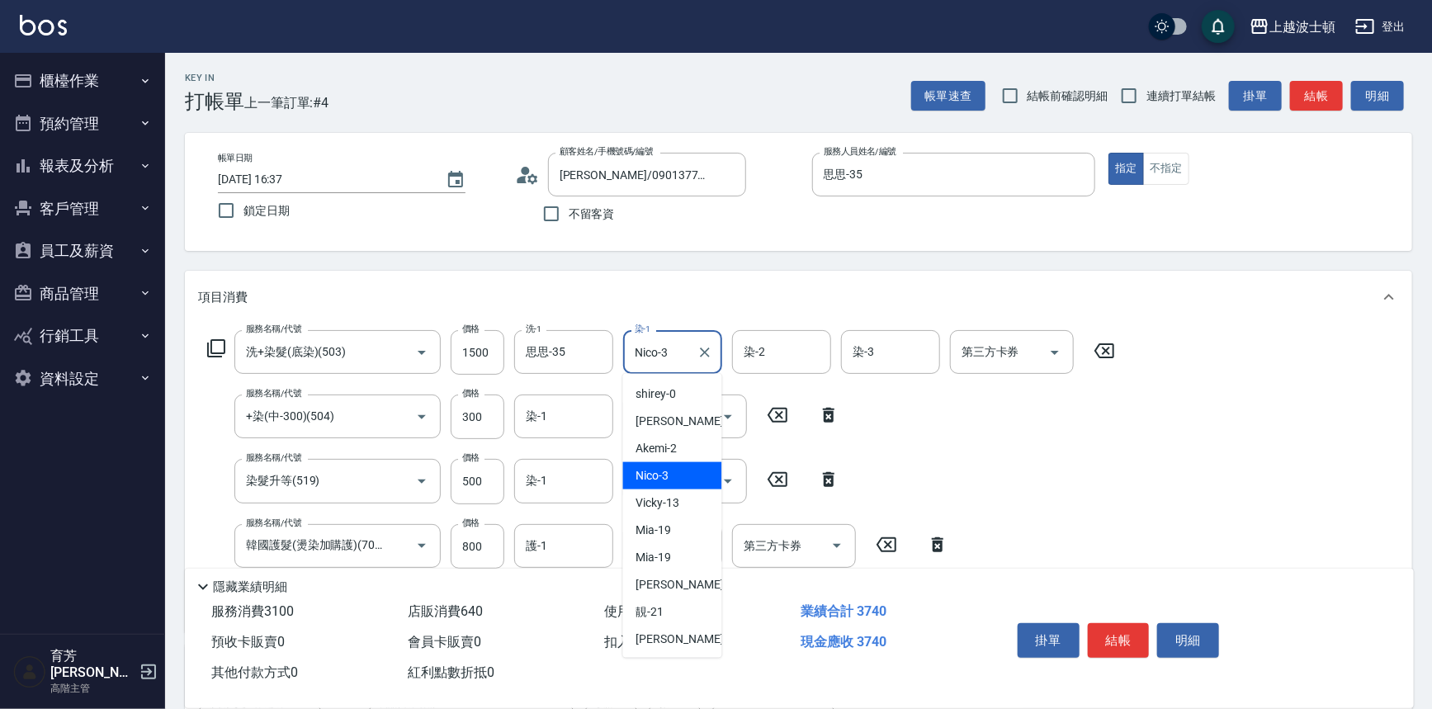
click at [669, 354] on input "Nico-3" at bounding box center [659, 351] width 59 height 29
click at [666, 355] on input "Nico-3" at bounding box center [659, 351] width 59 height 29
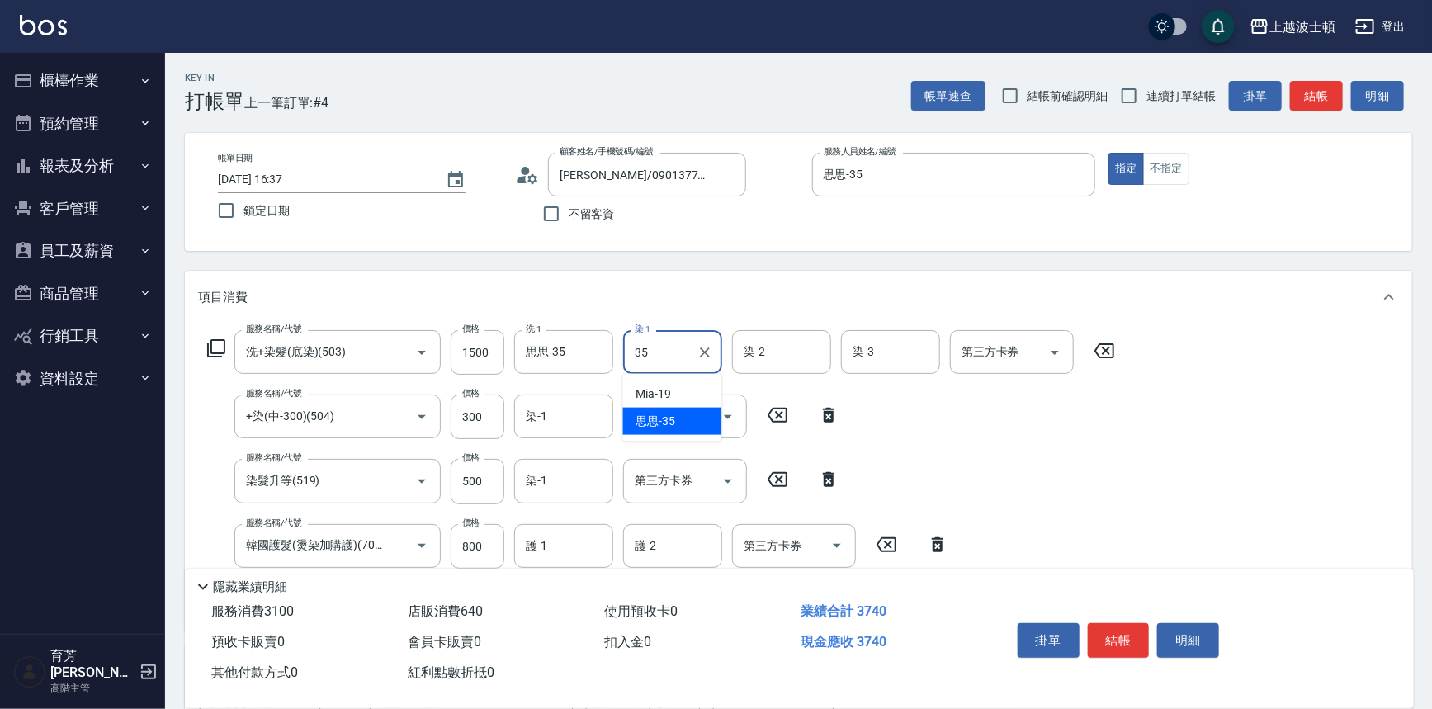
type input "思思-35"
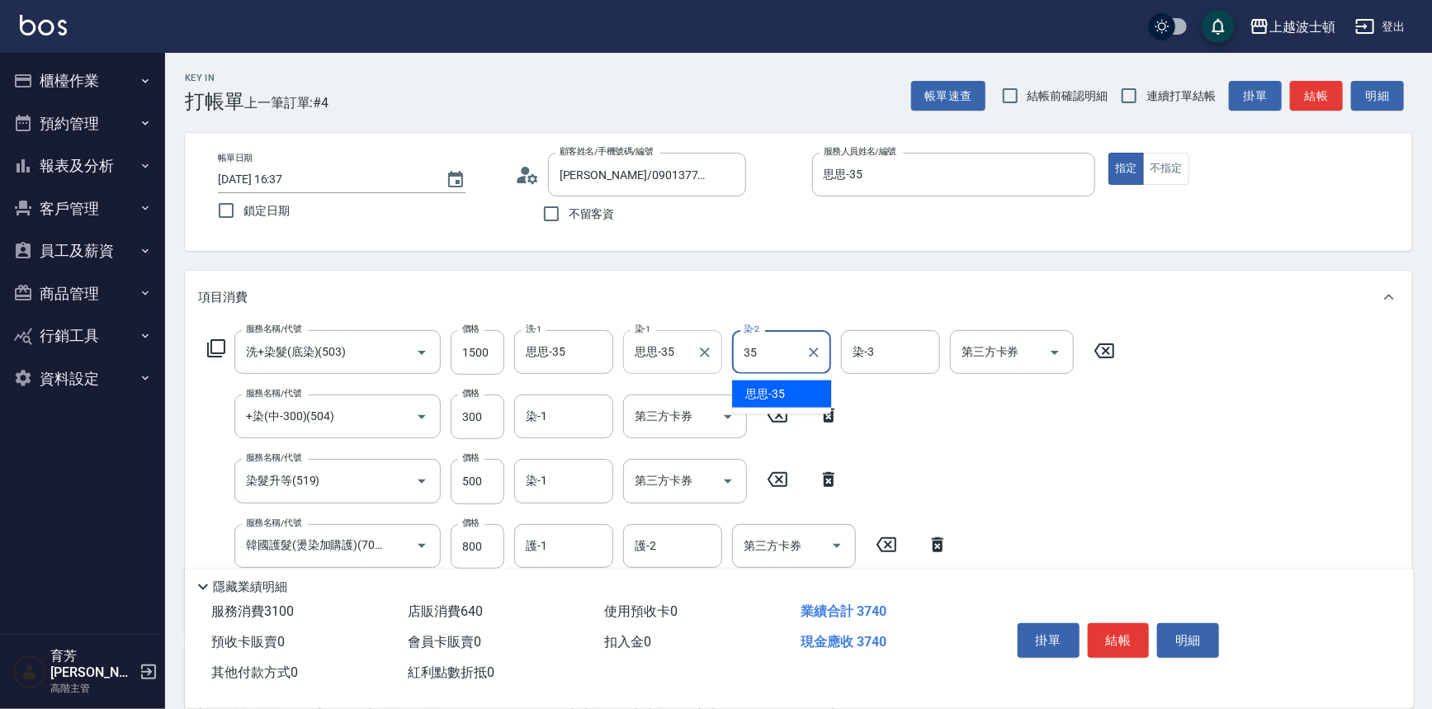
type input "思思-35"
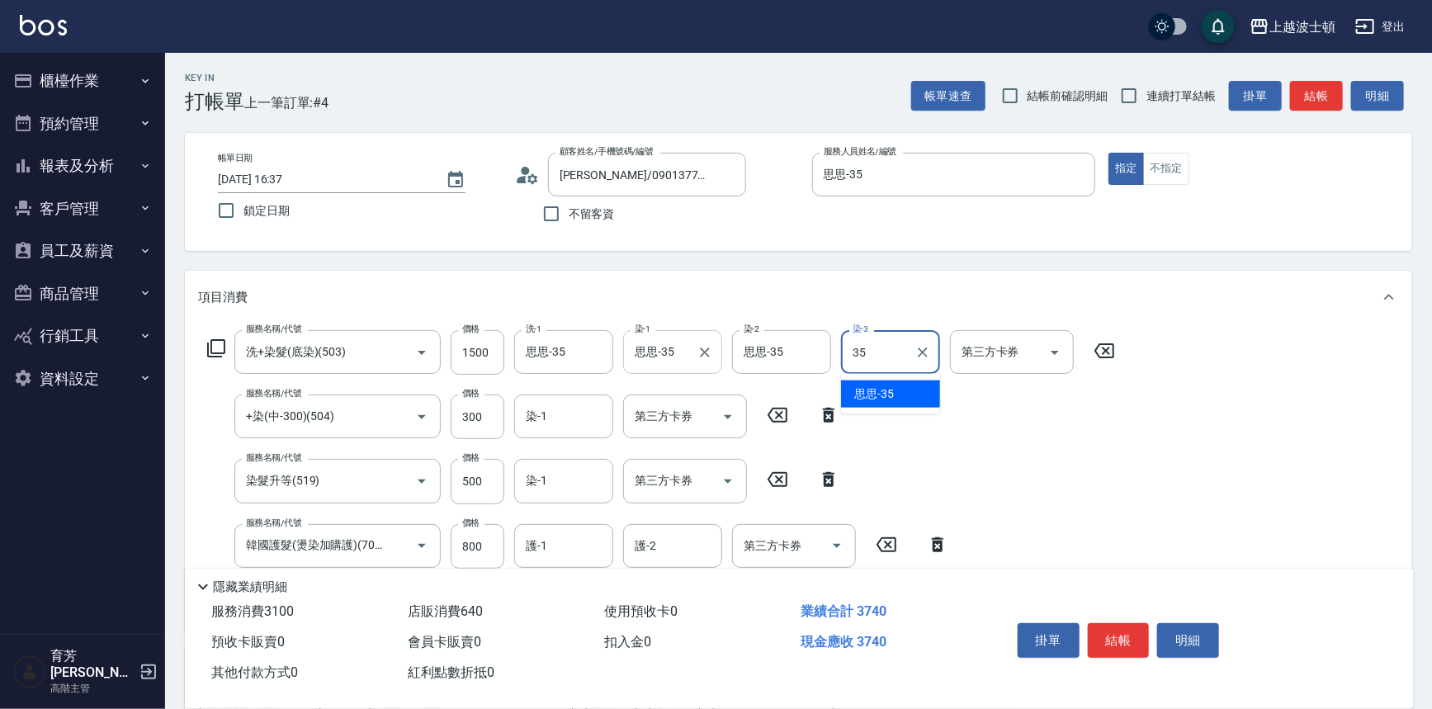
type input "思思-35"
click at [630, 414] on input "第三方卡券" at bounding box center [672, 416] width 84 height 29
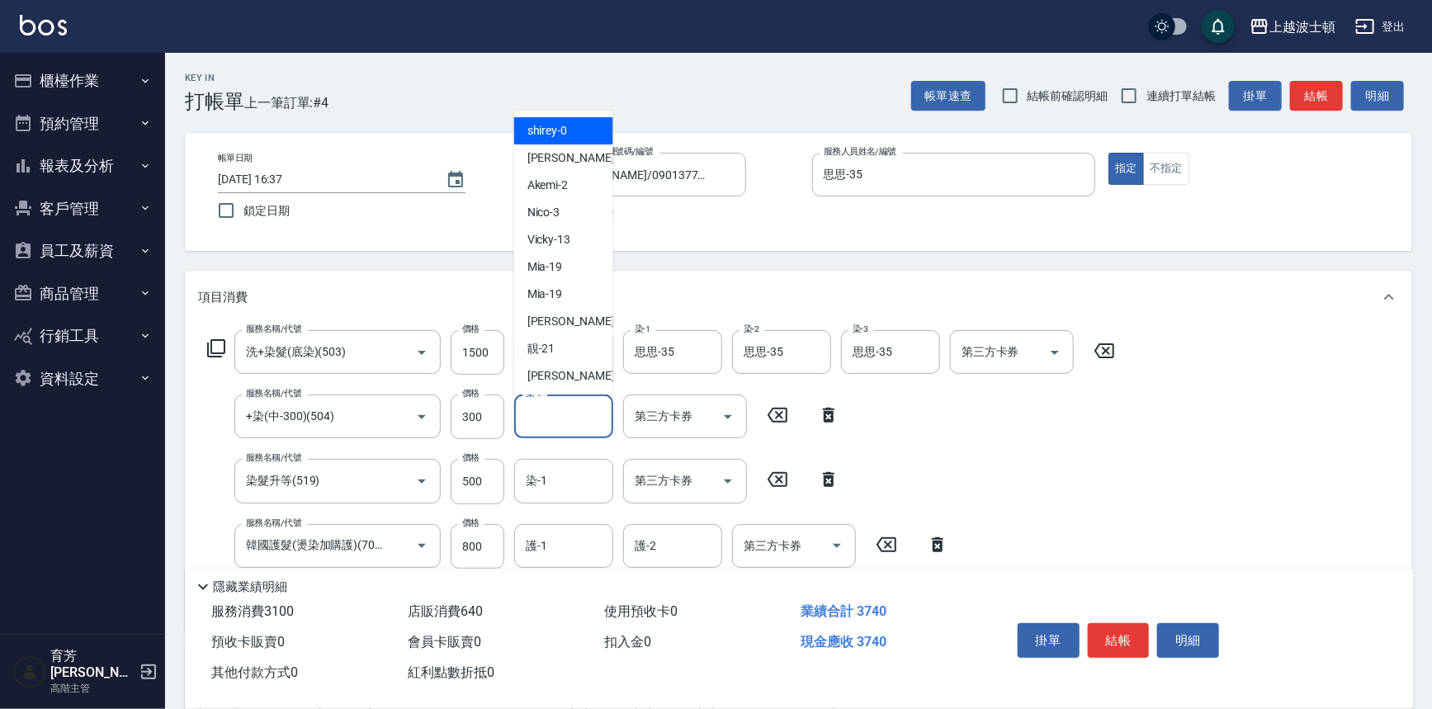
click at [592, 411] on input "染-1" at bounding box center [563, 416] width 84 height 29
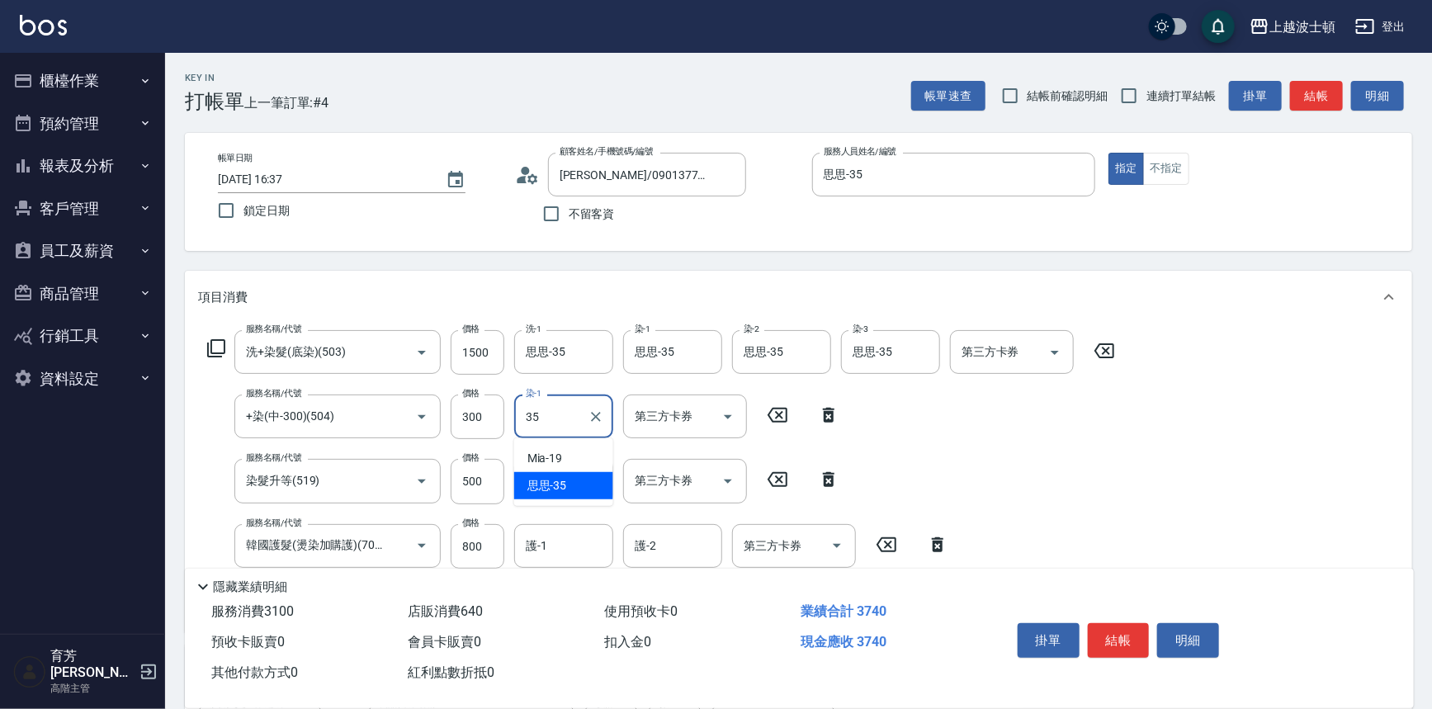
type input "思思-35"
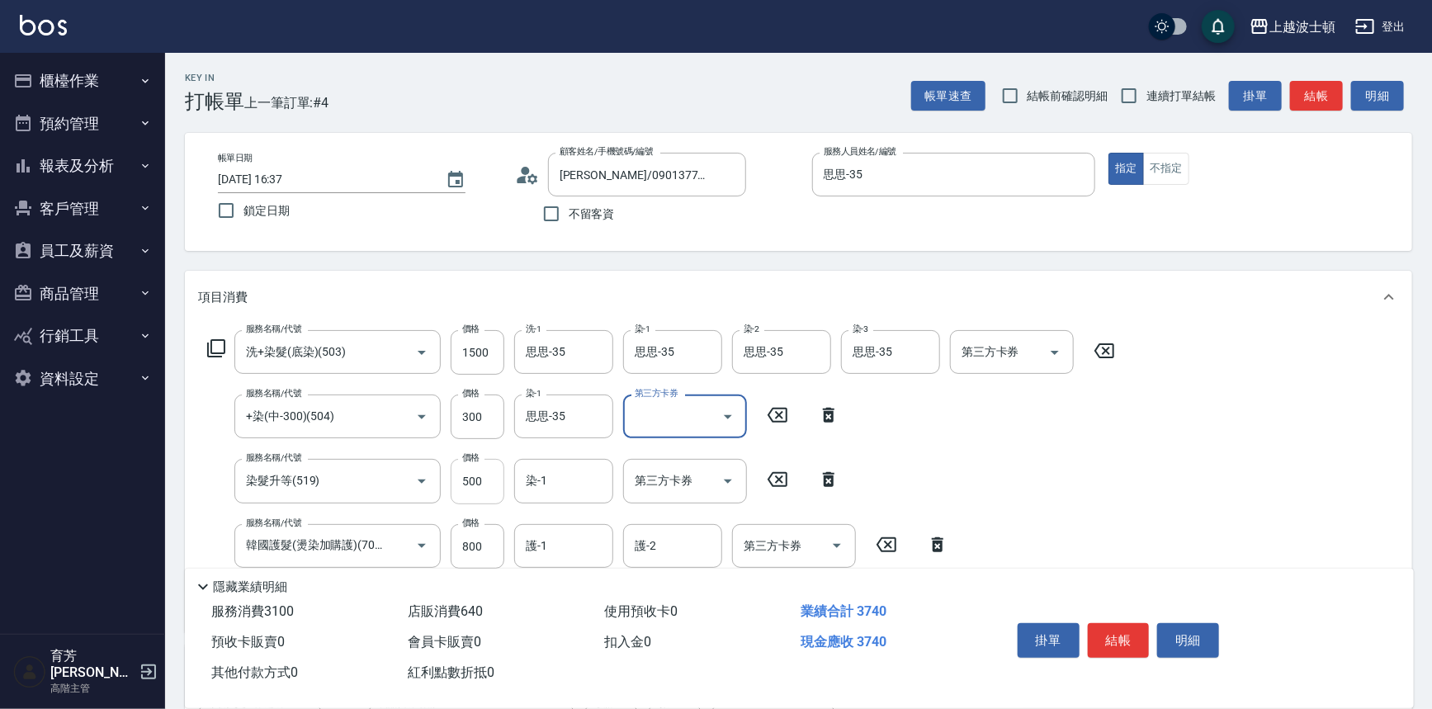
click at [493, 489] on input "500" at bounding box center [478, 481] width 54 height 45
click at [490, 493] on input "500" at bounding box center [478, 481] width 54 height 45
type input "200"
click at [563, 479] on input "Nico-3" at bounding box center [550, 480] width 59 height 29
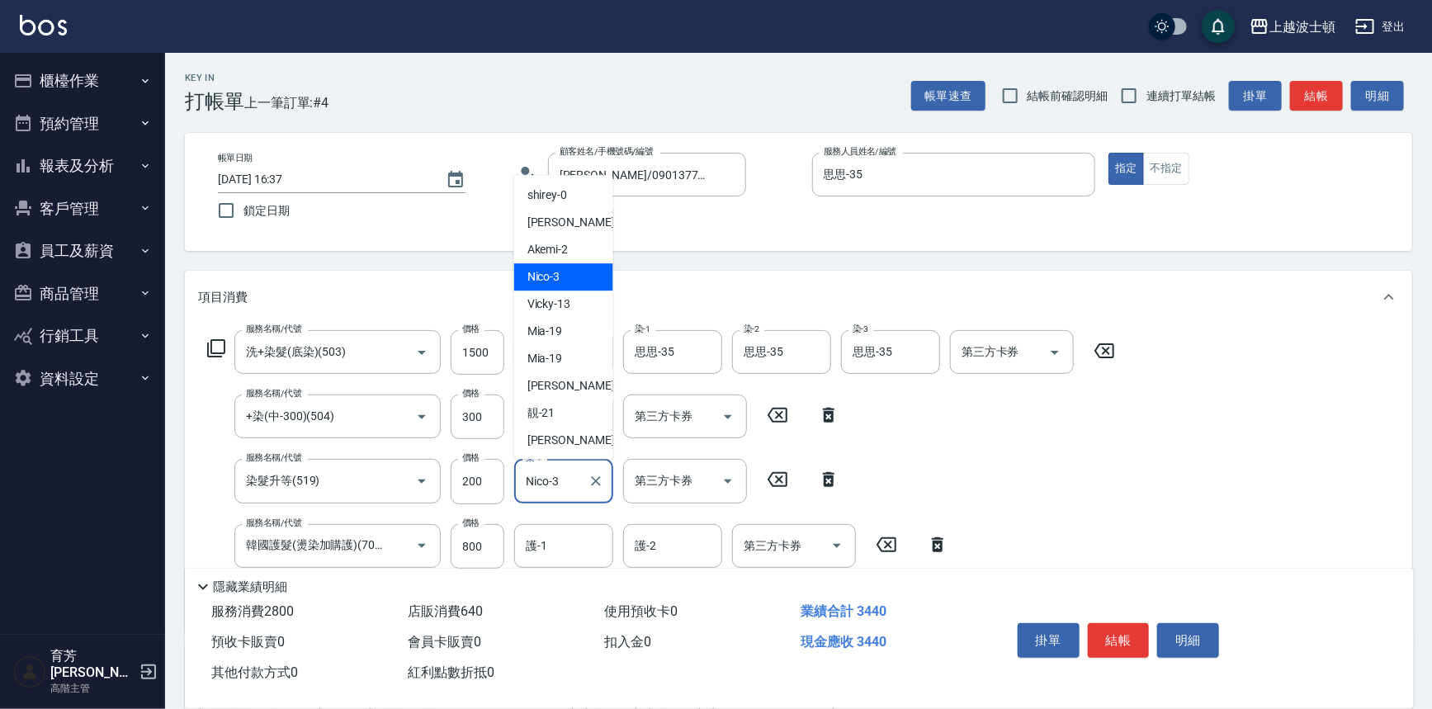
click at [563, 479] on input "Nico-3" at bounding box center [550, 480] width 59 height 29
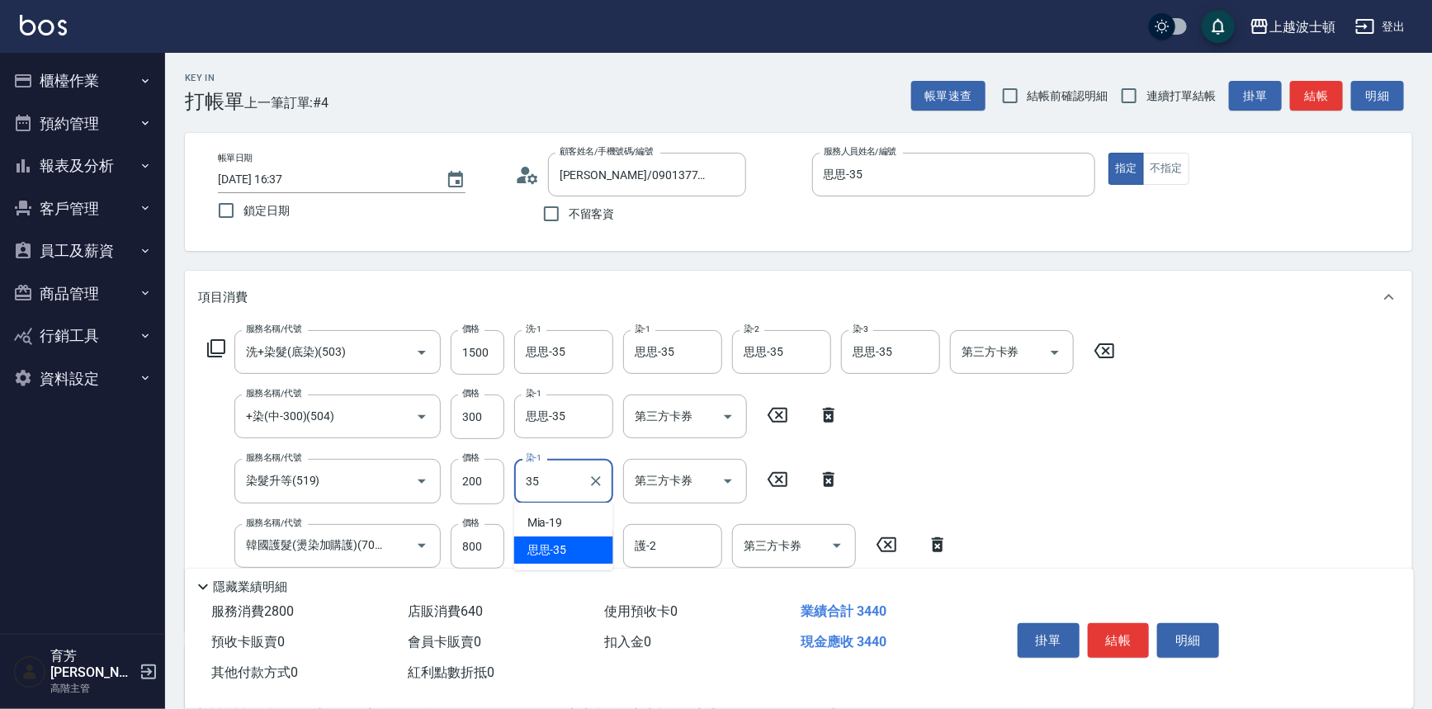
type input "思思-35"
click at [553, 536] on input "護-1" at bounding box center [563, 545] width 84 height 29
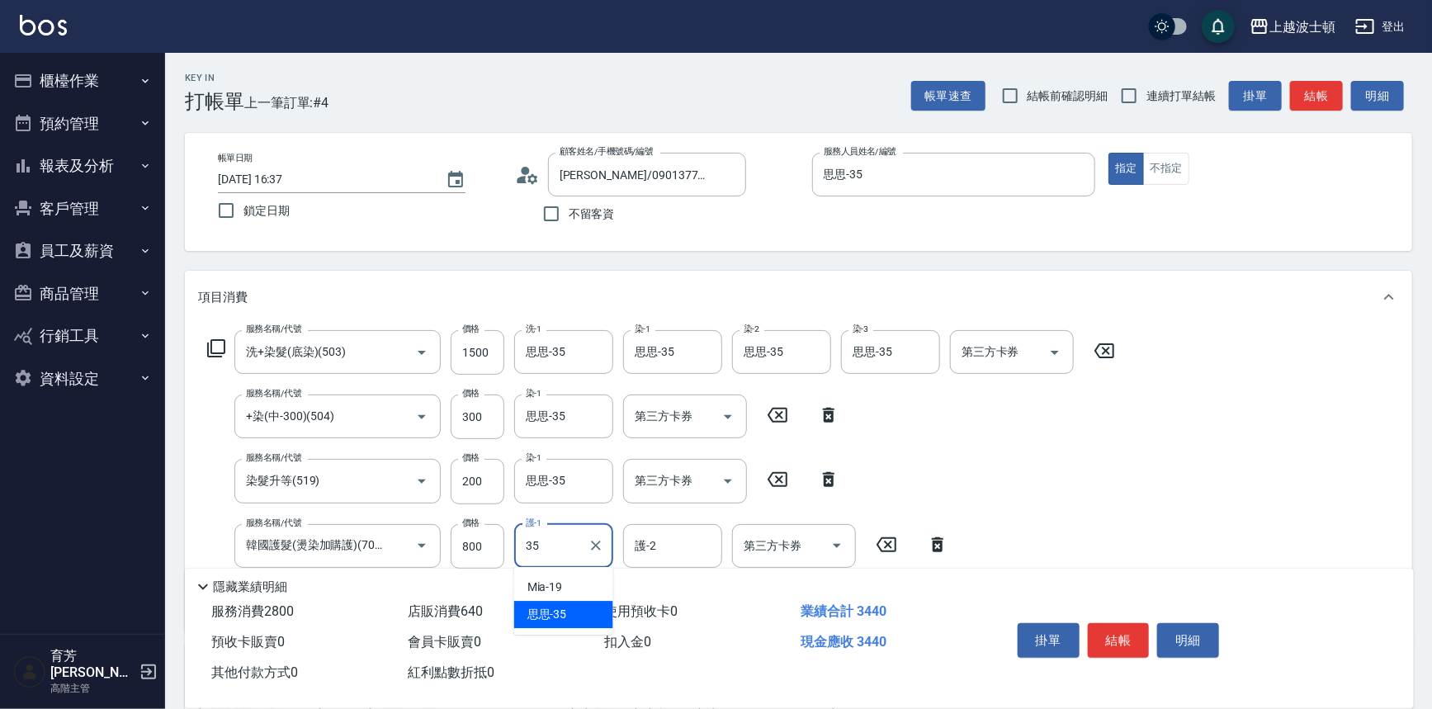
type input "思思-35"
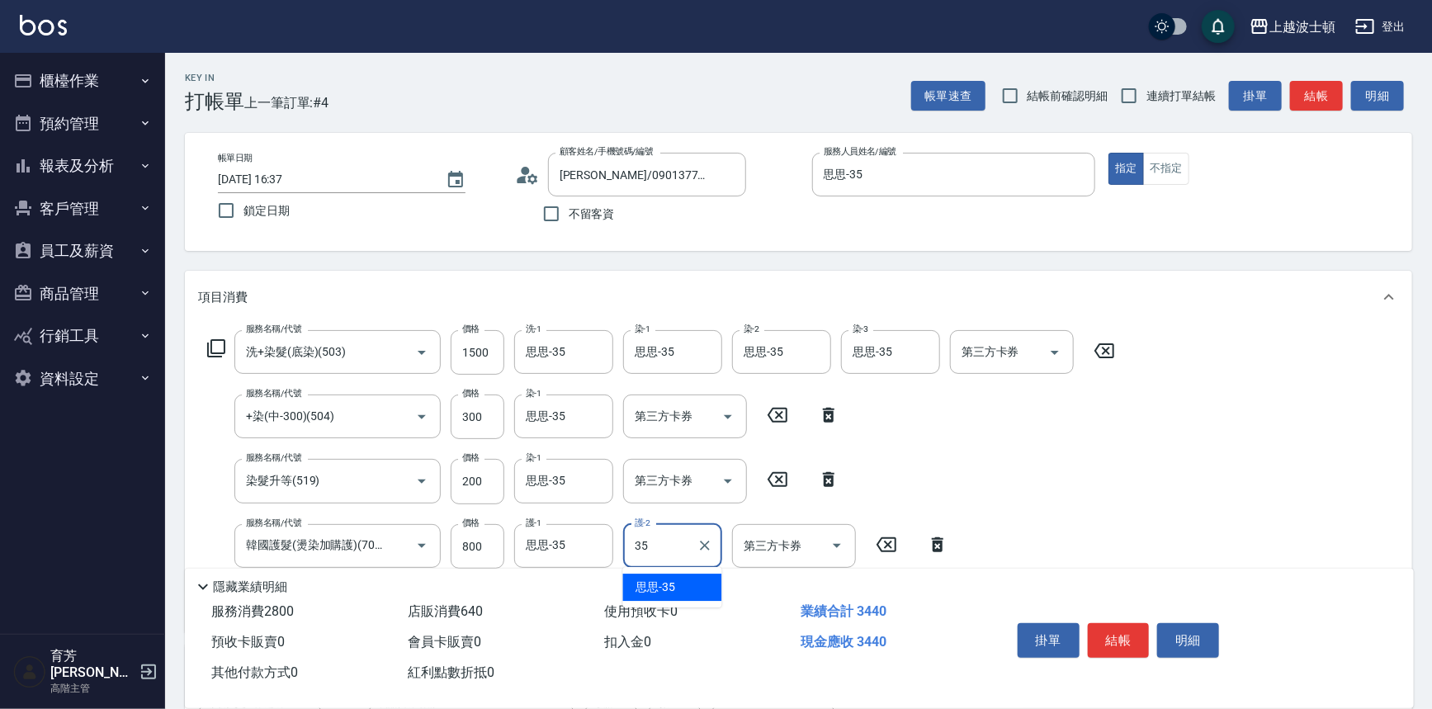
type input "思思-35"
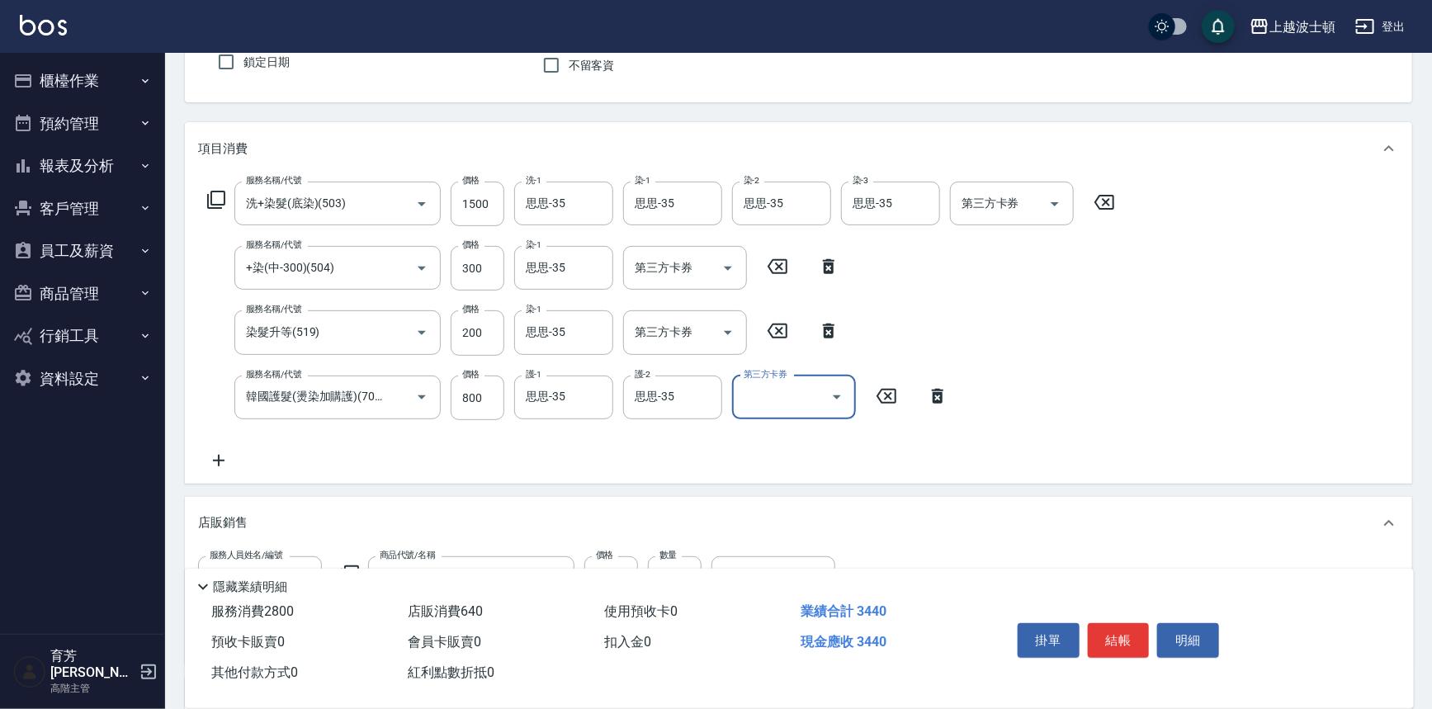
scroll to position [300, 0]
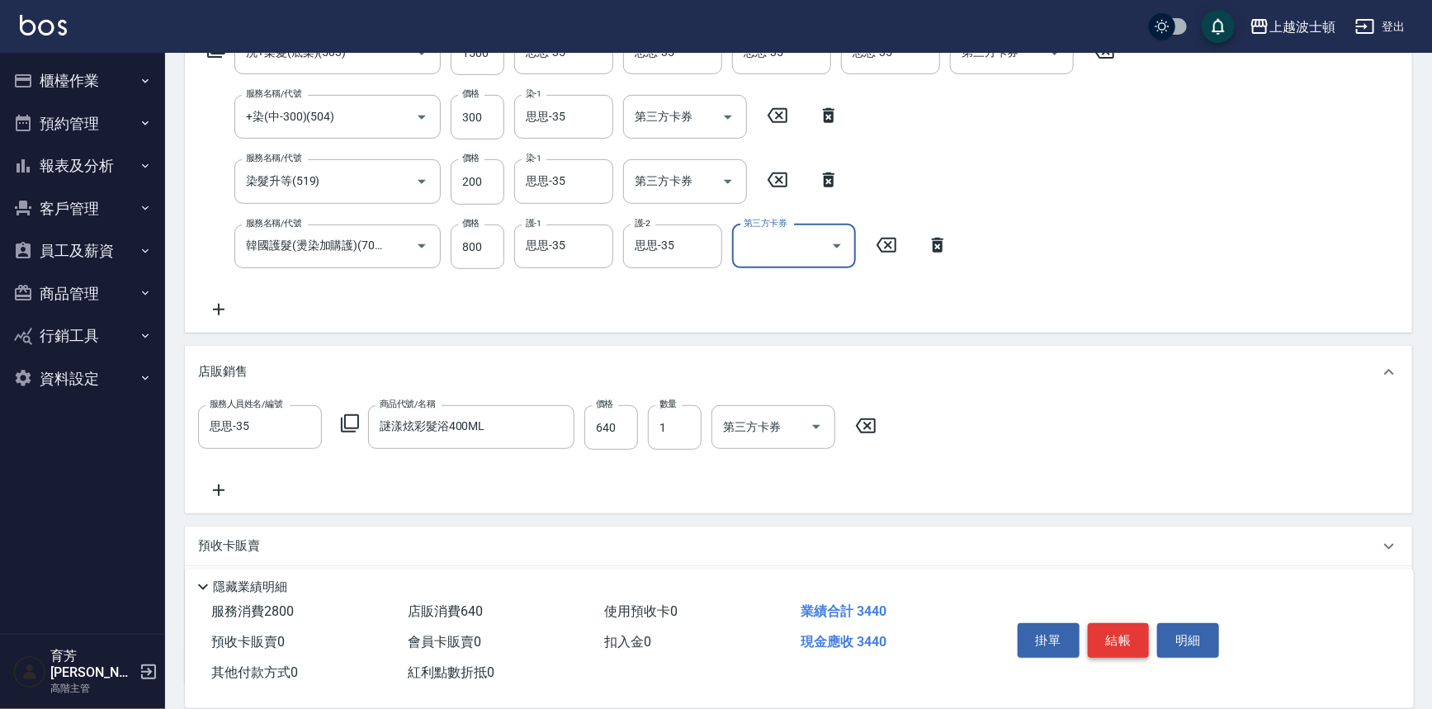
click at [1130, 631] on button "結帳" at bounding box center [1119, 640] width 62 height 35
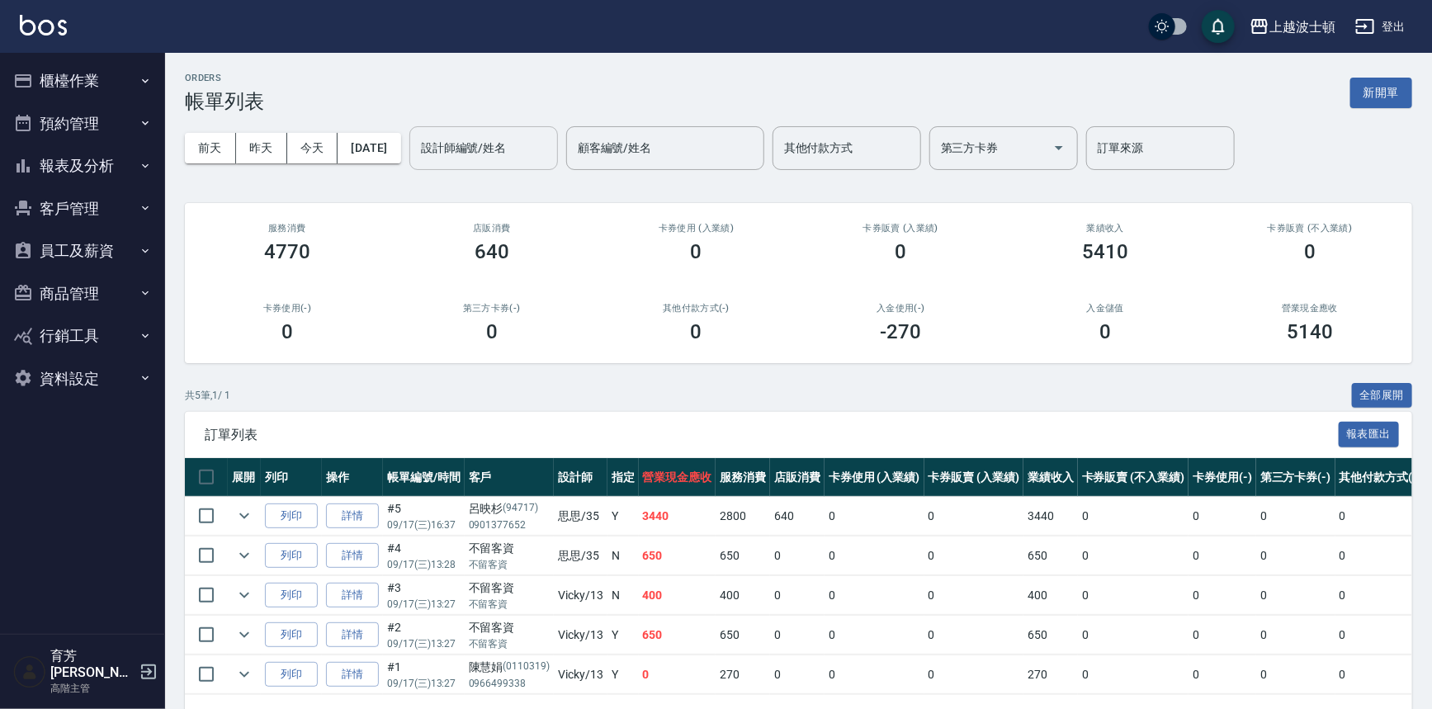
click at [516, 153] on input "設計師編號/姓名" at bounding box center [484, 148] width 134 height 29
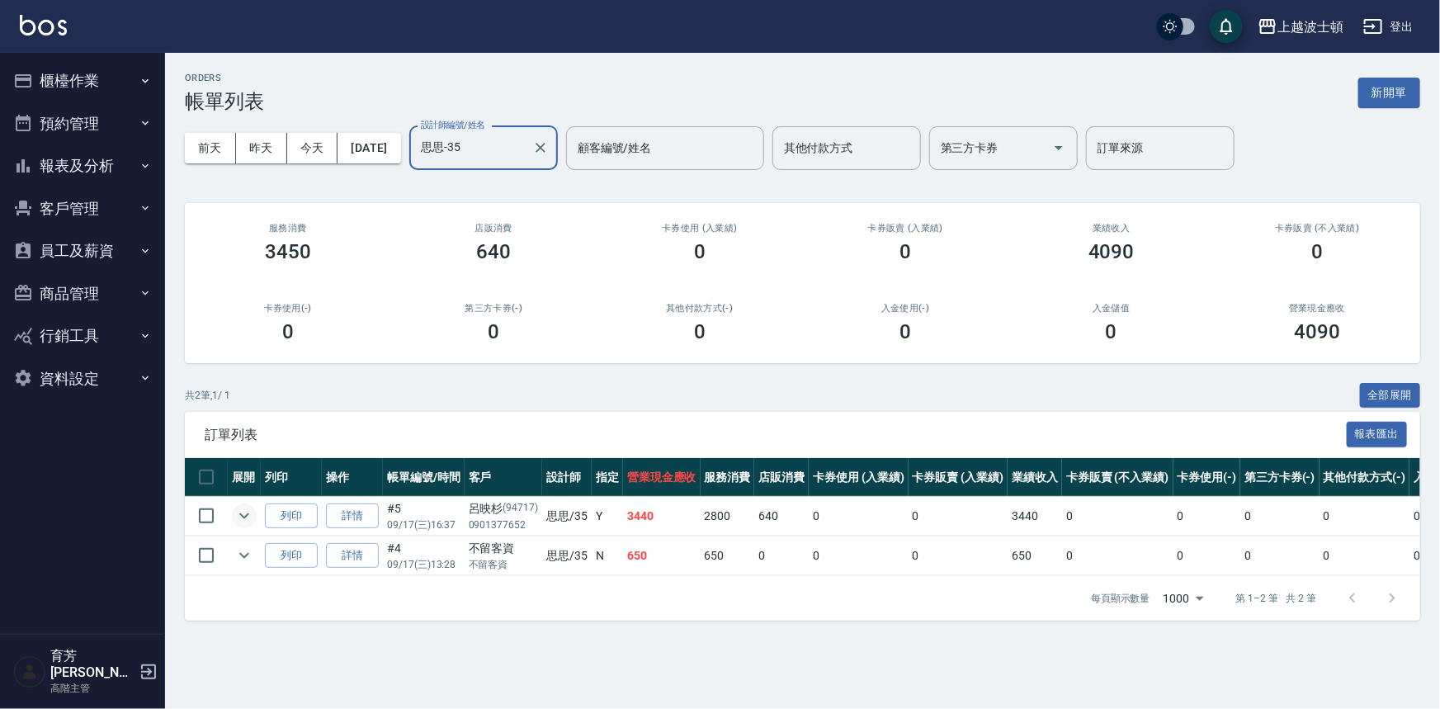
type input "思思-35"
click at [241, 515] on icon "expand row" at bounding box center [244, 516] width 10 height 6
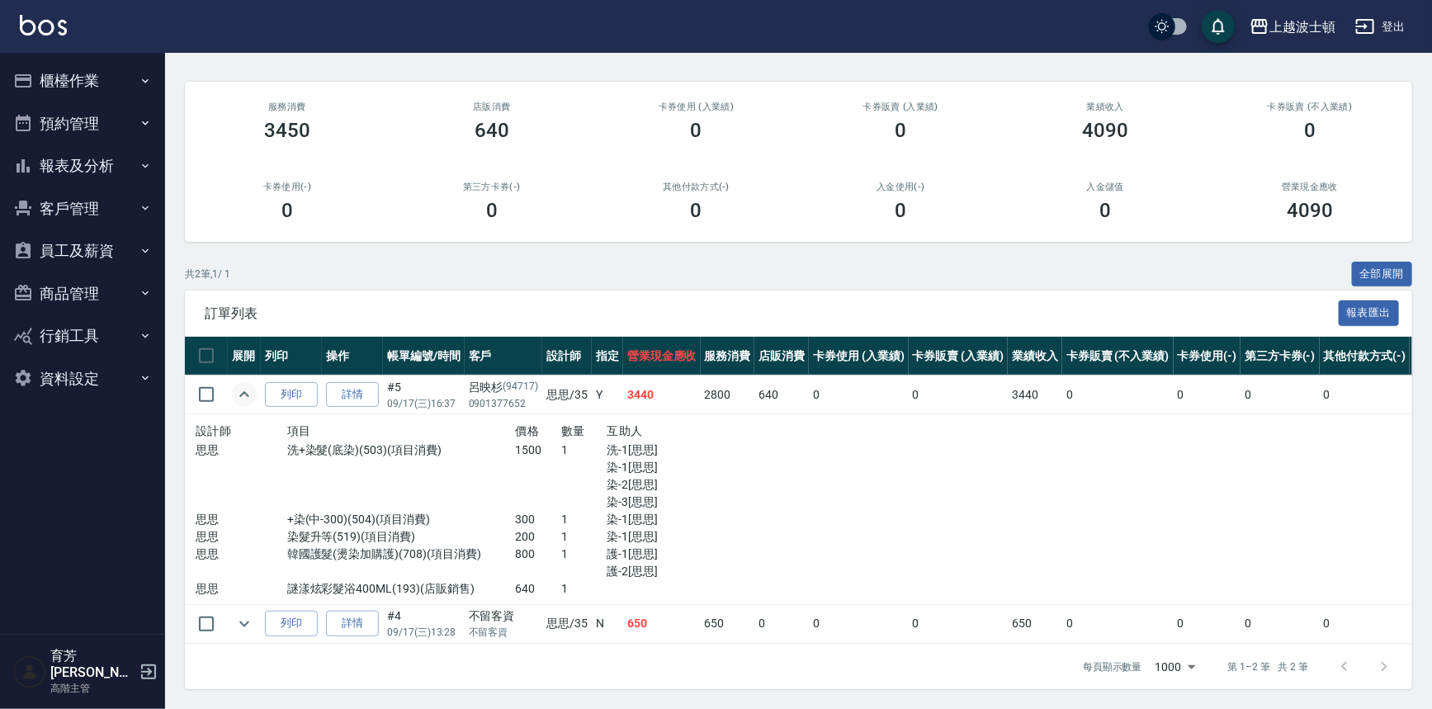
scroll to position [131, 0]
click at [13, 21] on div "上越波士頓 登出" at bounding box center [716, 26] width 1432 height 53
drag, startPoint x: 8, startPoint y: 21, endPoint x: 45, endPoint y: 47, distance: 45.6
click at [7, 21] on div "上越波士頓 登出" at bounding box center [716, 26] width 1432 height 53
click at [45, 47] on div "上越波士頓 登出" at bounding box center [716, 26] width 1432 height 53
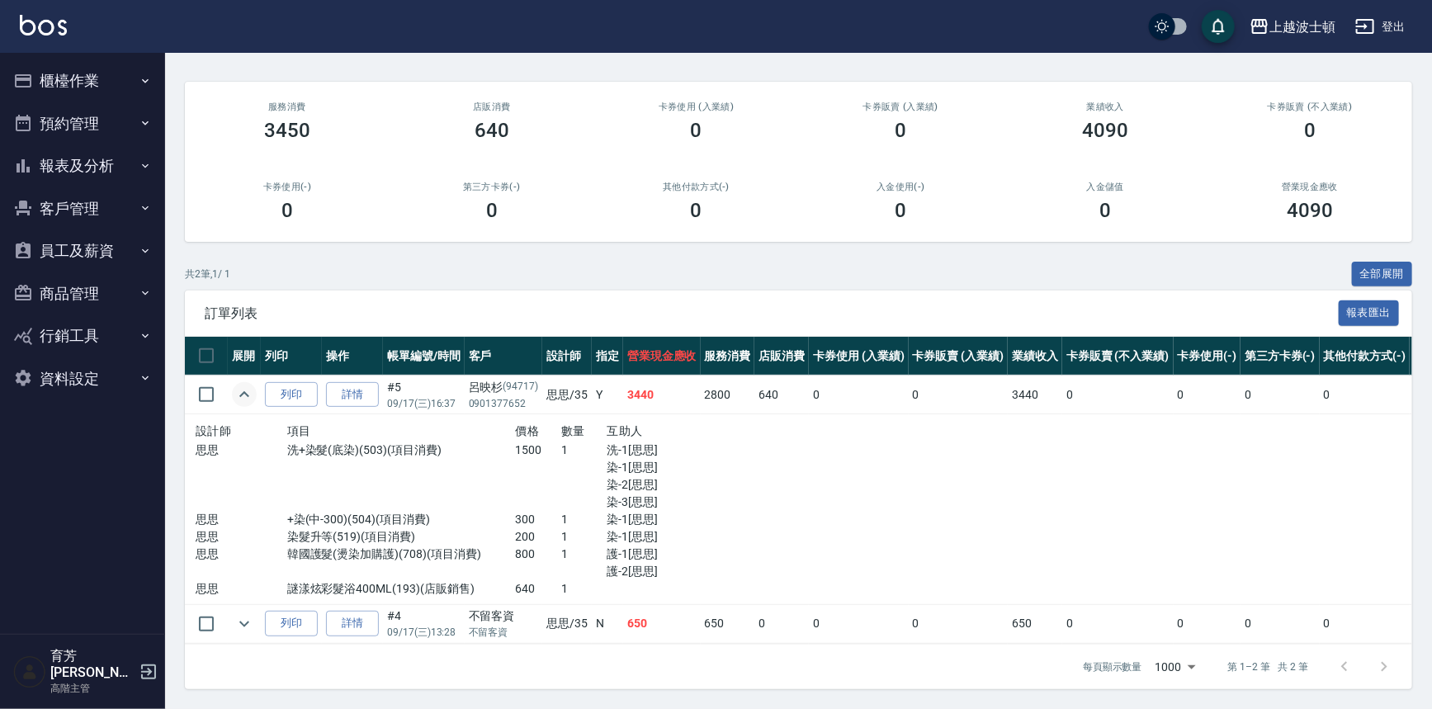
click at [47, 45] on div "上越波士頓 登出" at bounding box center [716, 26] width 1432 height 53
click at [49, 32] on img at bounding box center [43, 25] width 47 height 21
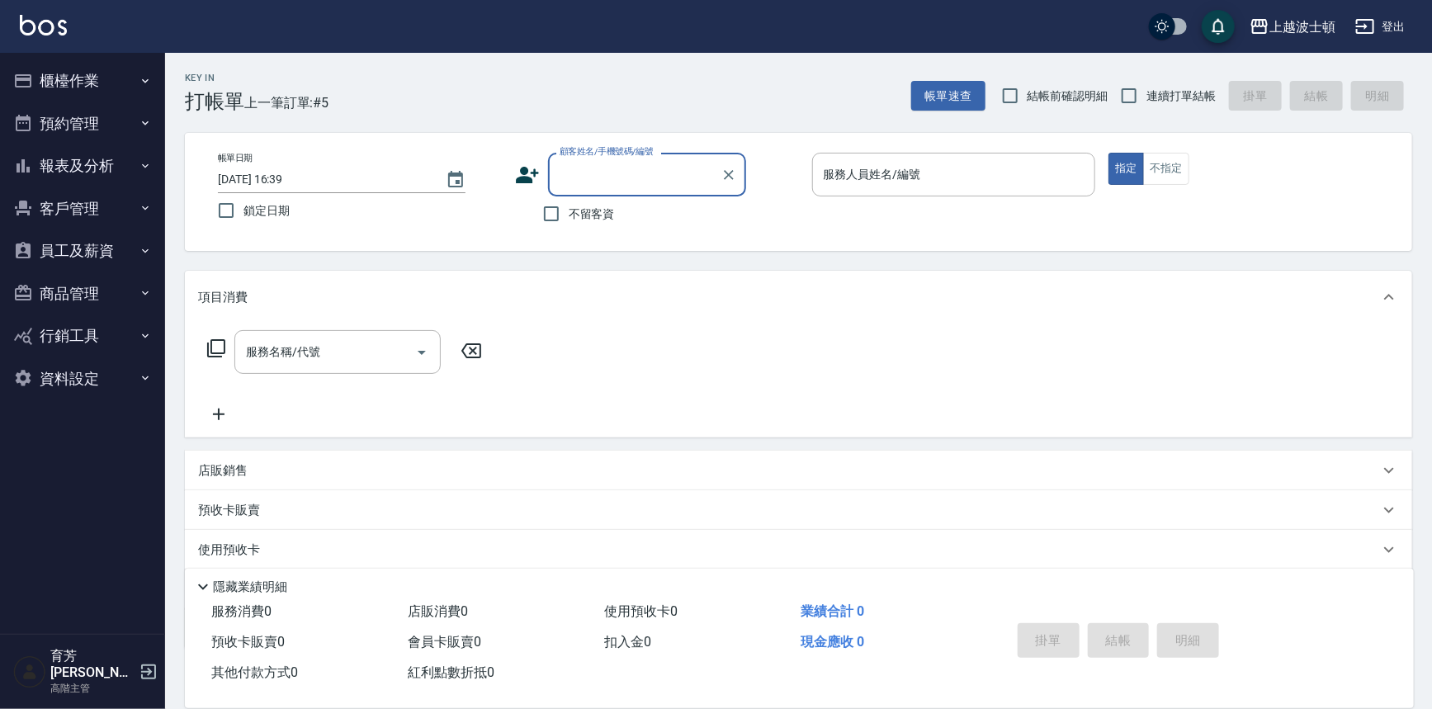
click at [132, 79] on button "櫃檯作業" at bounding box center [83, 80] width 152 height 43
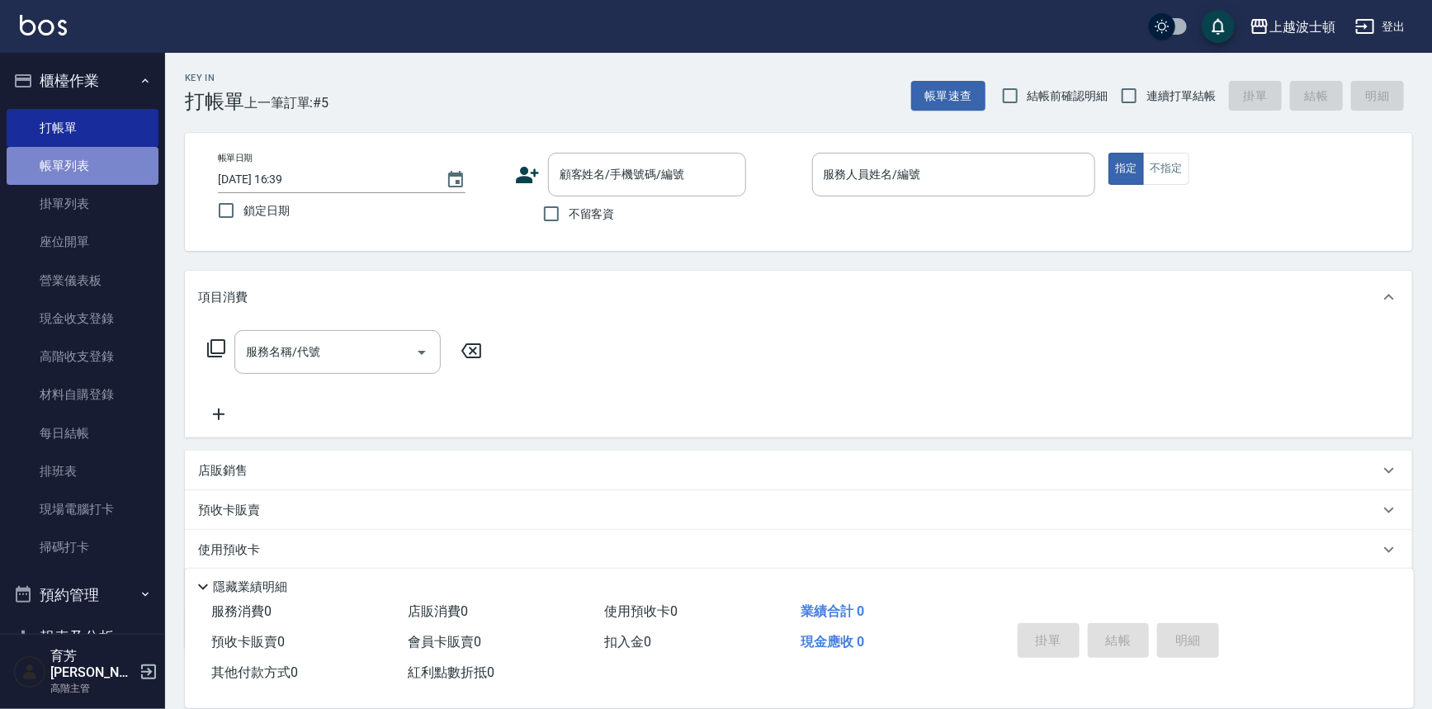
click at [111, 177] on link "帳單列表" at bounding box center [83, 166] width 152 height 38
click at [111, 176] on link "帳單列表" at bounding box center [83, 166] width 152 height 38
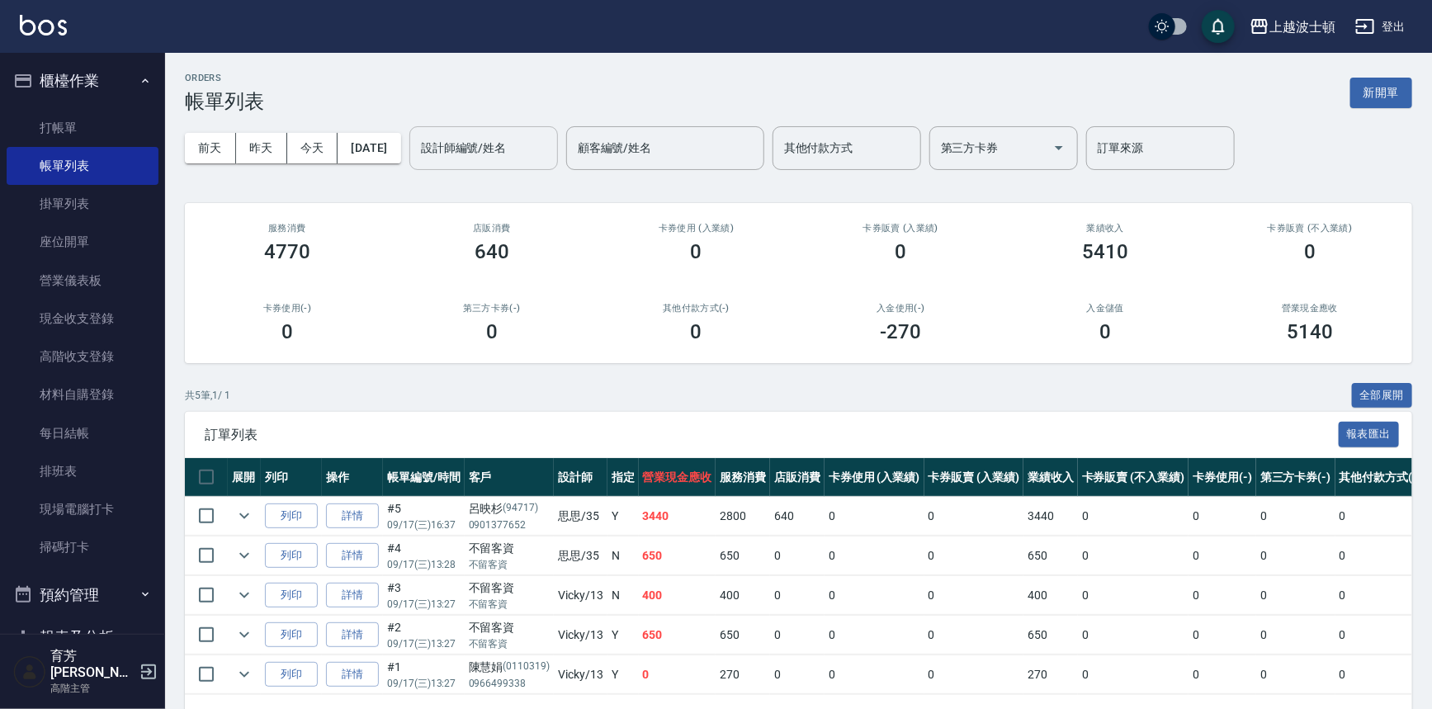
click at [495, 157] on input "設計師編號/姓名" at bounding box center [484, 148] width 134 height 29
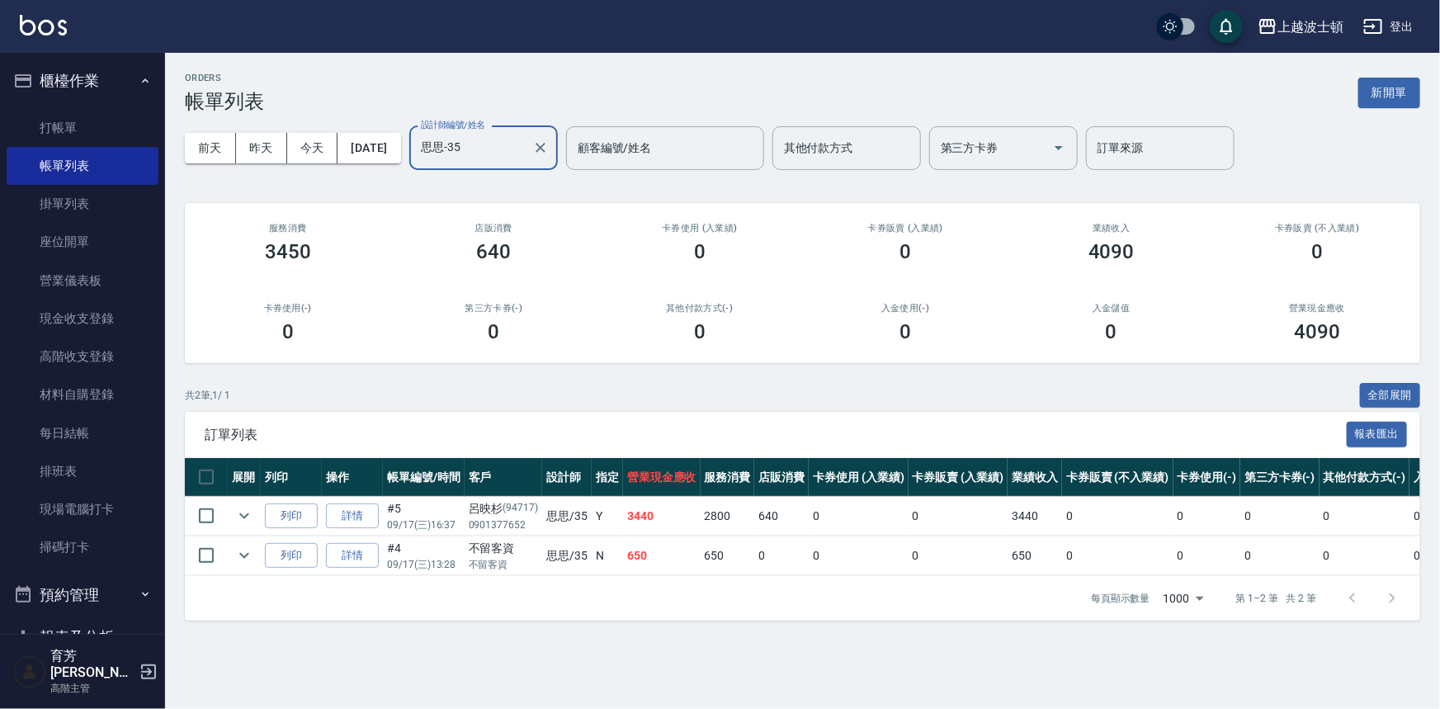
type input "思思-35"
click at [54, 28] on img at bounding box center [43, 25] width 47 height 21
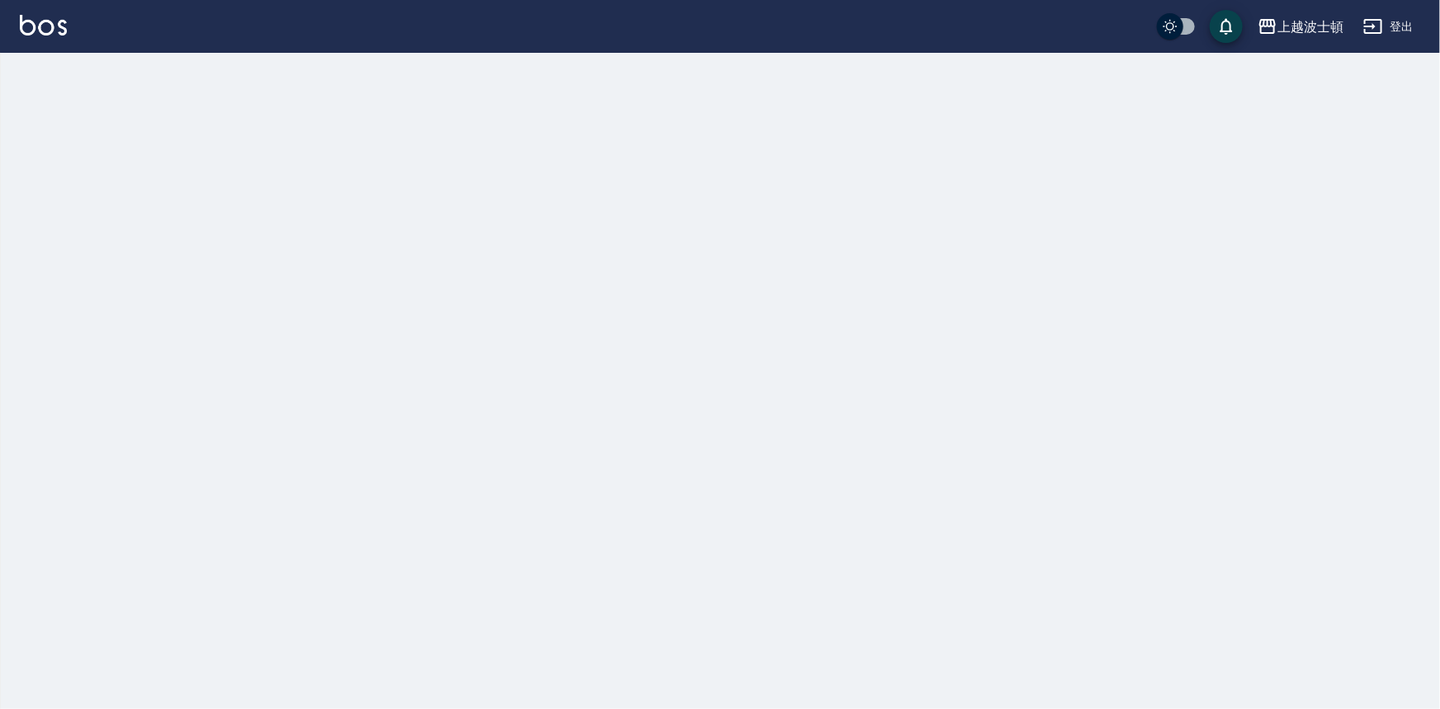
click at [54, 28] on img at bounding box center [43, 25] width 47 height 21
click at [52, 30] on img at bounding box center [43, 25] width 47 height 21
